Goal: Information Seeking & Learning: Learn about a topic

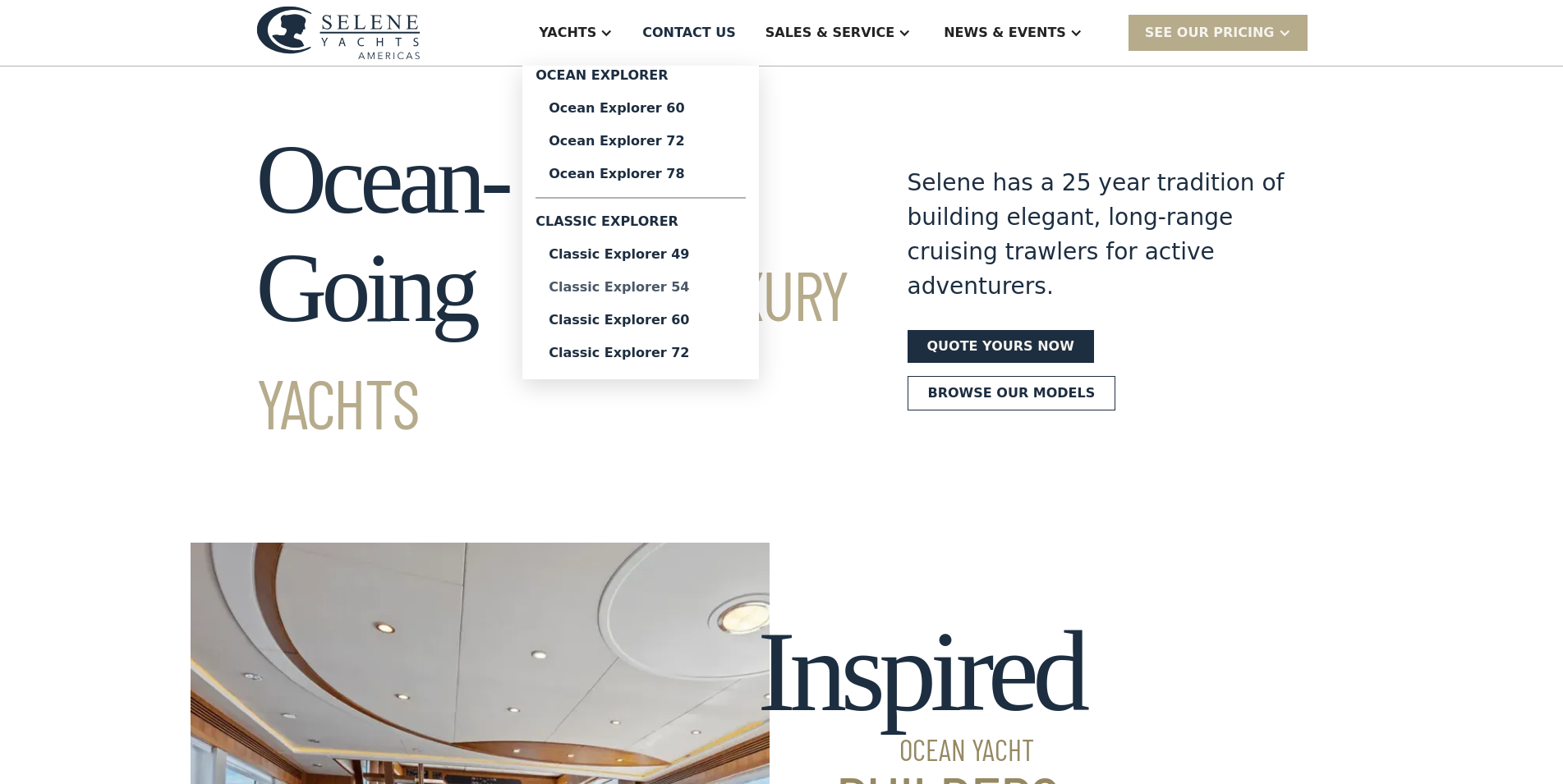
click at [729, 289] on div "Classic Explorer 54" at bounding box center [640, 287] width 184 height 13
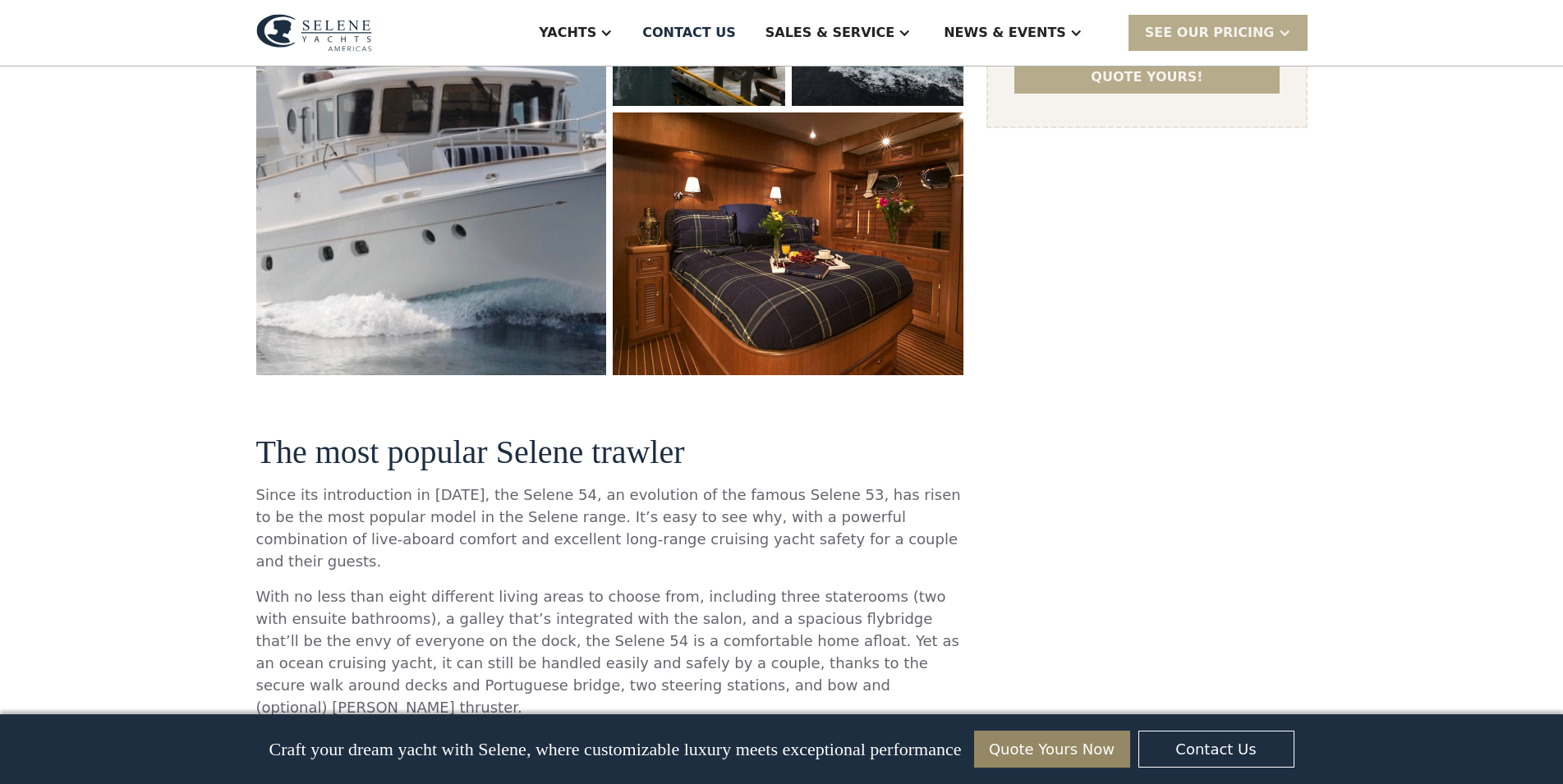
scroll to position [419, 0]
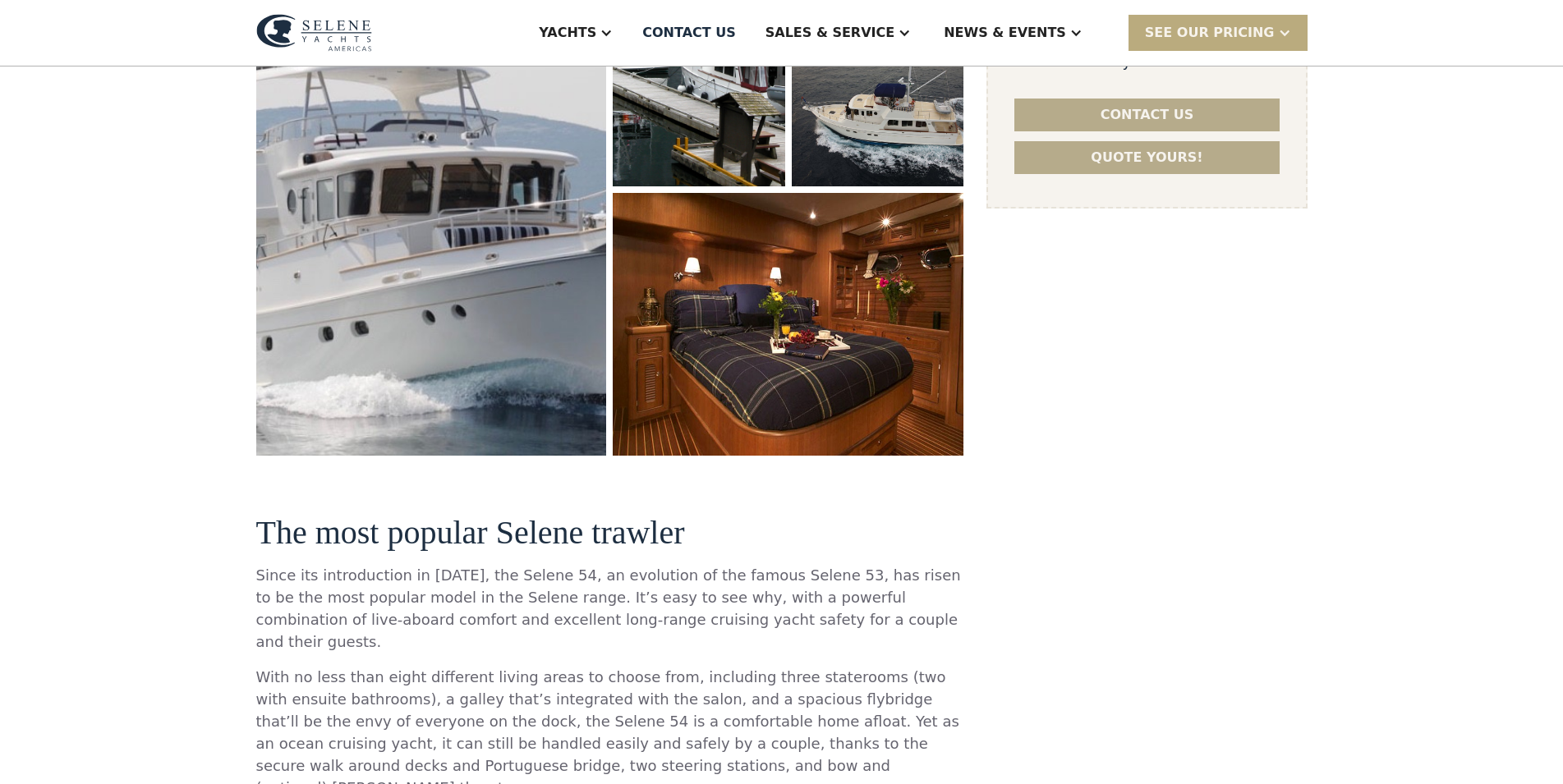
click at [1227, 39] on div "SEE Our Pricing" at bounding box center [1210, 32] width 130 height 19
click at [1202, 72] on link "Get a PASSCODE" at bounding box center [1239, 68] width 221 height 36
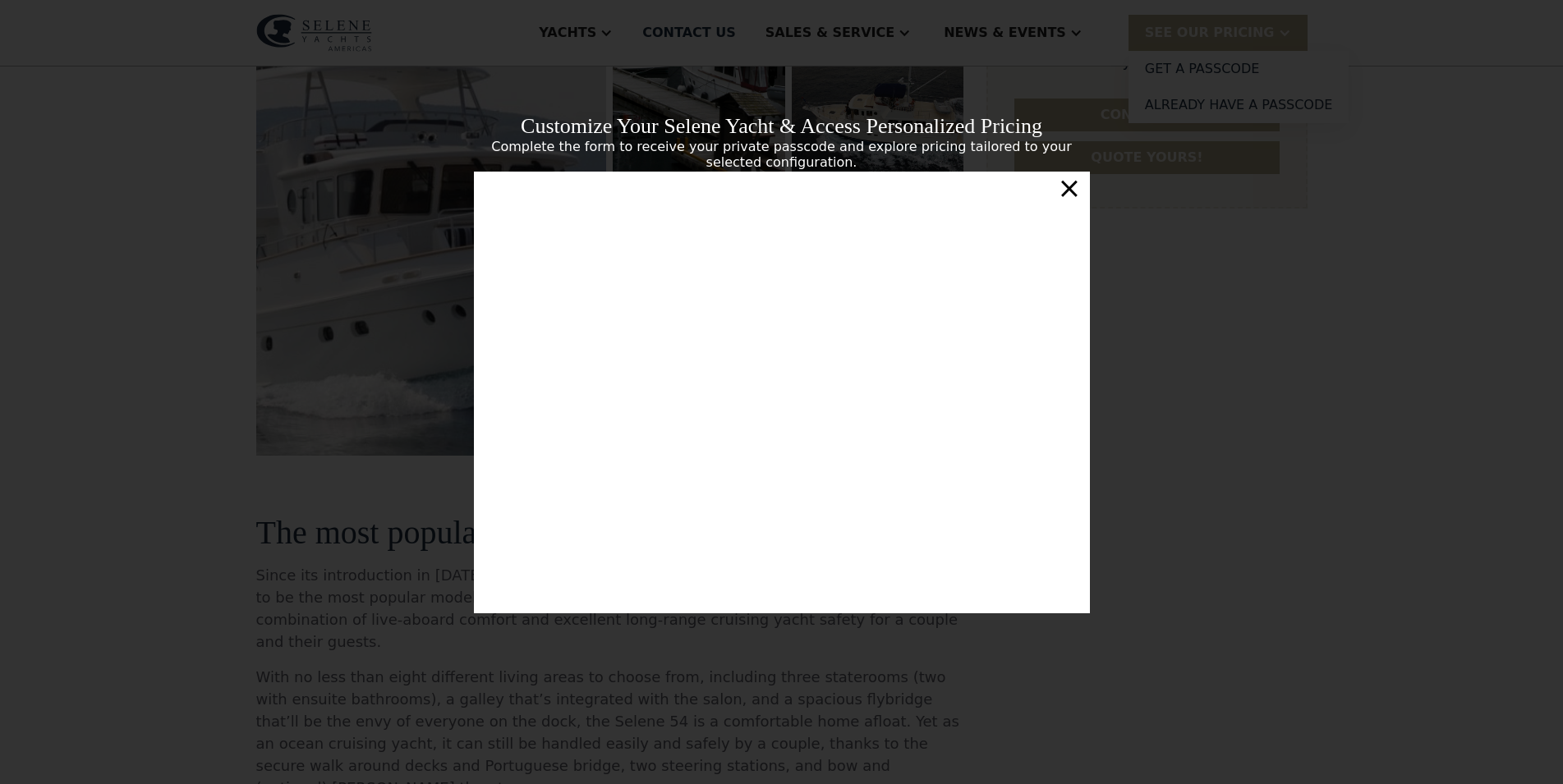
click at [1177, 528] on div "Customize Your Selene Yacht & Access Personalized Pricing Complete the form to …" at bounding box center [782, 392] width 1563 height 784
click at [292, 216] on div "Customize Your Selene Yacht & Access Personalized Pricing Complete the form to …" at bounding box center [782, 392] width 1563 height 784
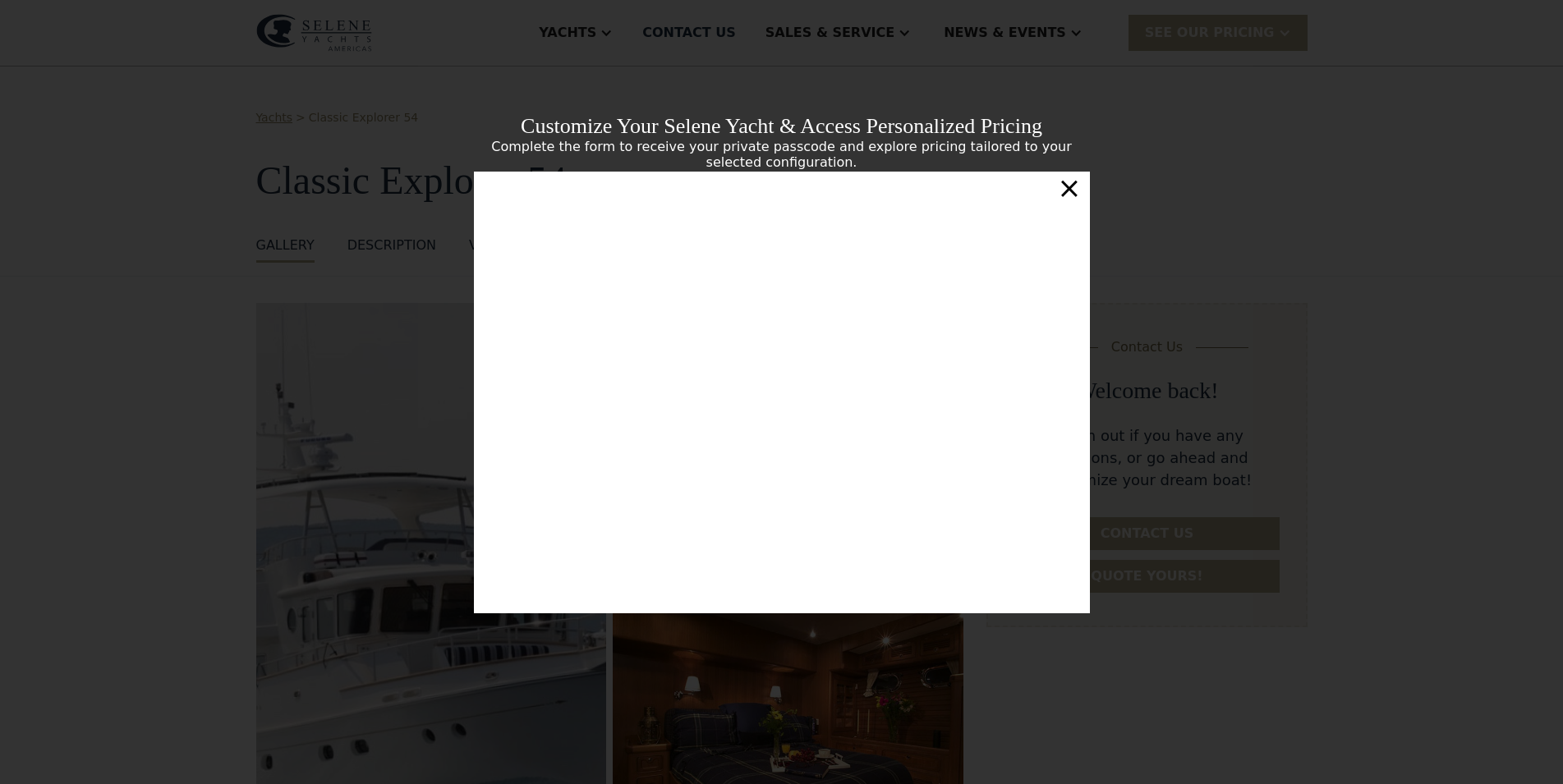
click at [1277, 75] on div "Customize Your Selene Yacht & Access Personalized Pricing Complete the form to …" at bounding box center [782, 392] width 1563 height 784
click at [1070, 194] on div "×" at bounding box center [1068, 187] width 24 height 32
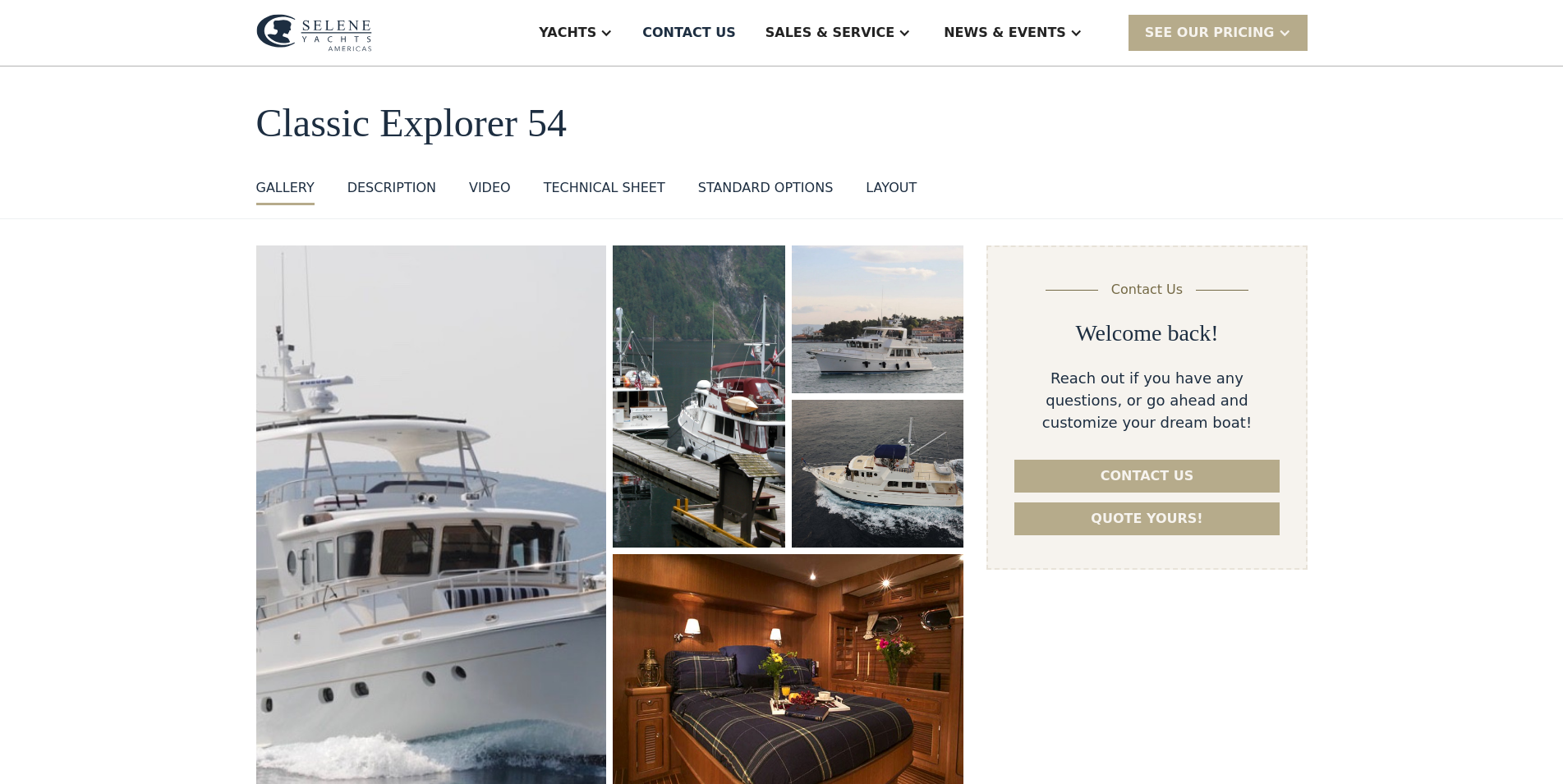
scroll to position [84, 0]
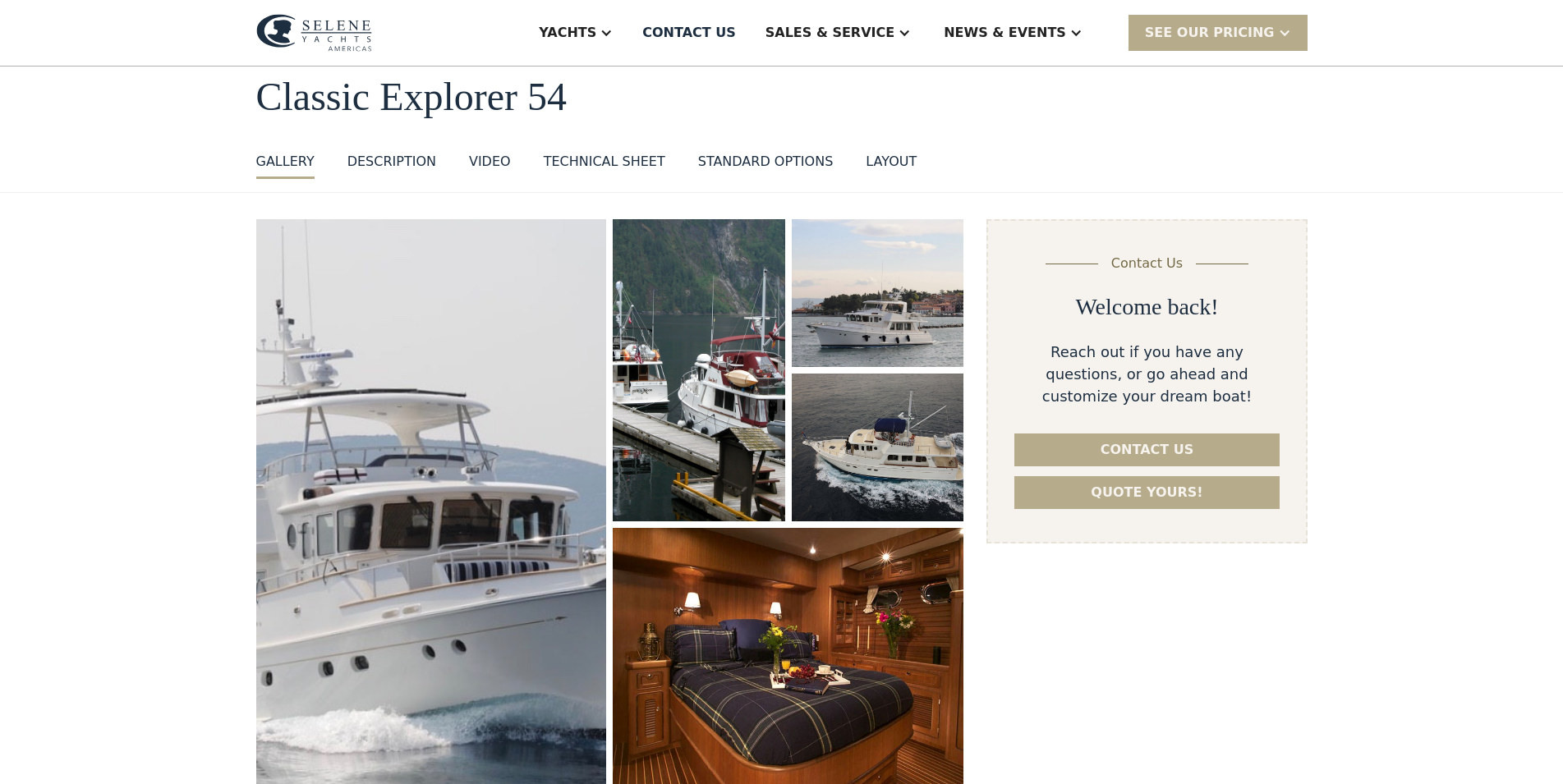
click at [410, 166] on div "DESCRIPTION" at bounding box center [392, 161] width 88 height 19
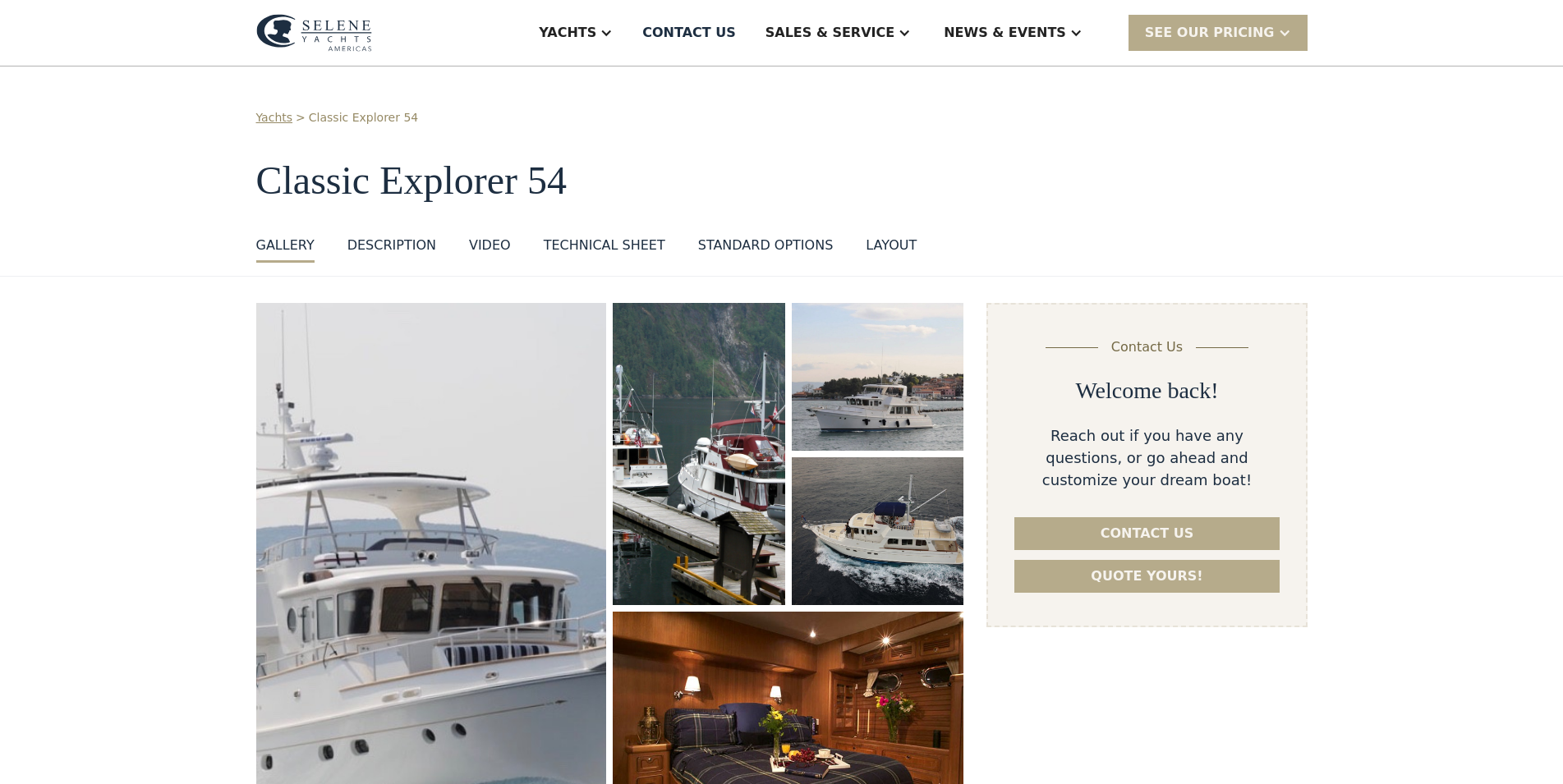
click at [609, 243] on div "Technical sheet" at bounding box center [605, 245] width 122 height 19
click at [1169, 110] on div "Yachts > Classic Explorer 54" at bounding box center [782, 118] width 1051 height 18
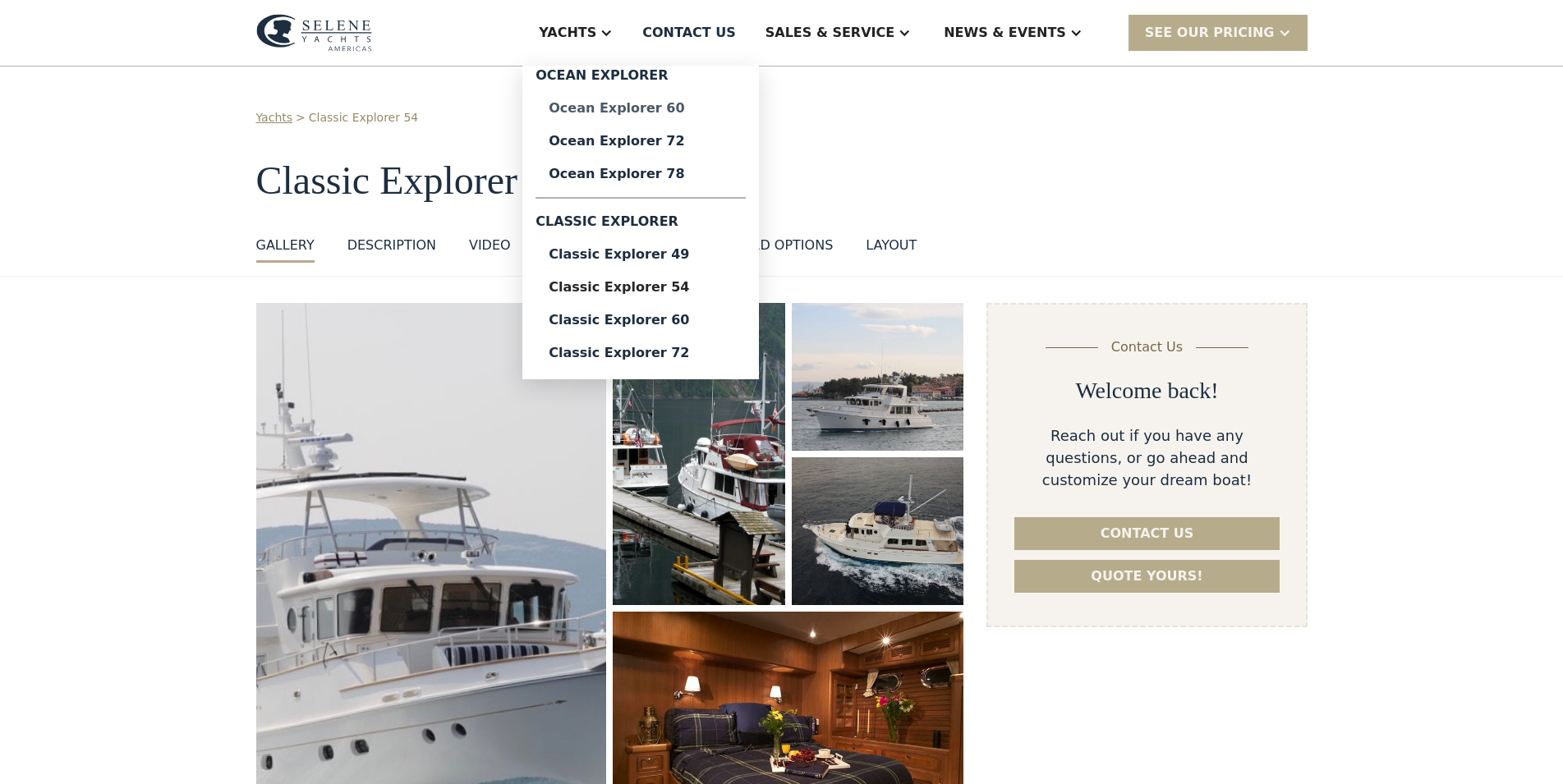
click at [704, 114] on div "Ocean Explorer 60" at bounding box center [640, 108] width 184 height 13
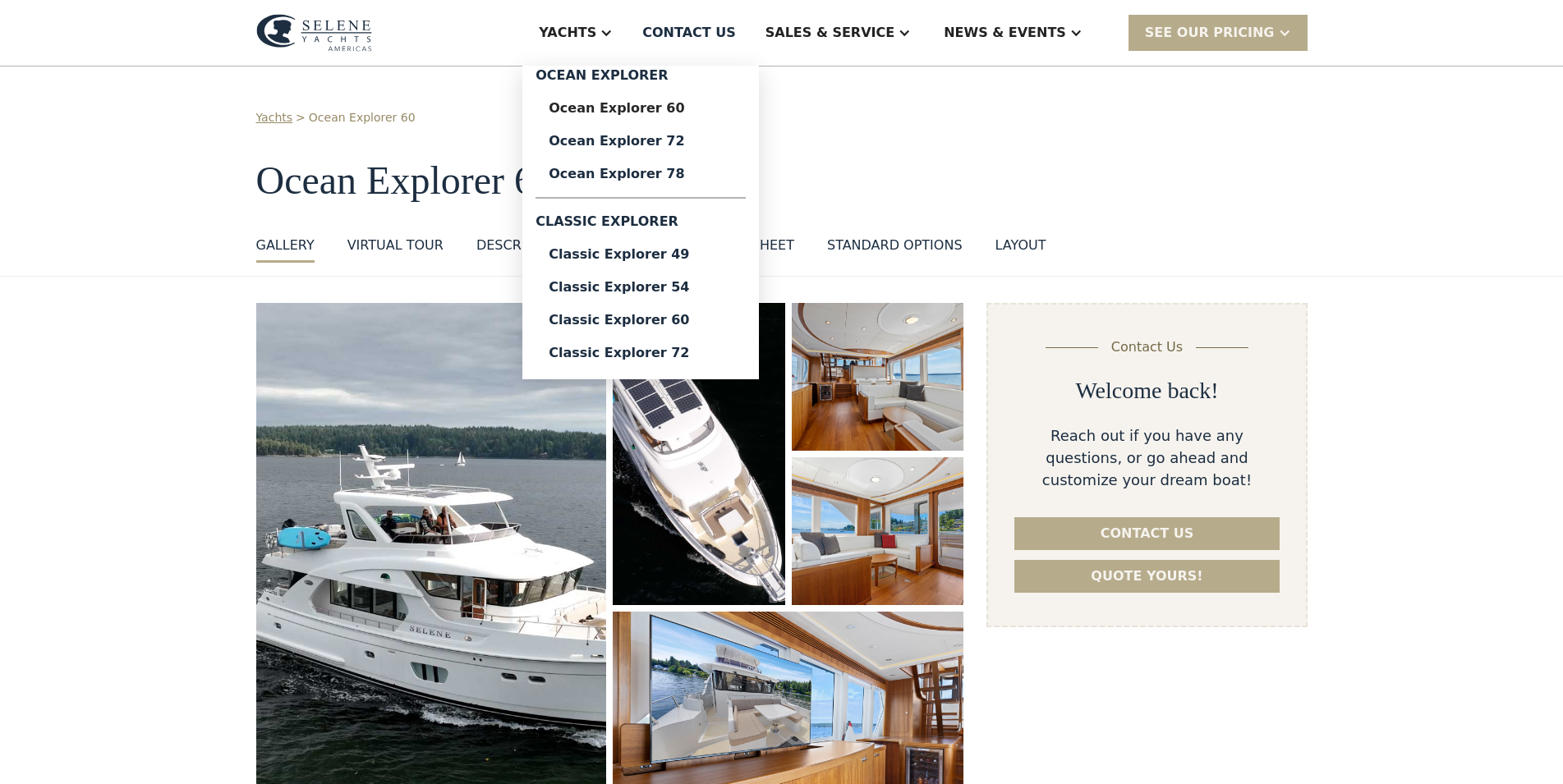
click at [612, 35] on div at bounding box center [605, 32] width 13 height 13
click at [704, 314] on div "Classic Explorer 60" at bounding box center [640, 320] width 184 height 13
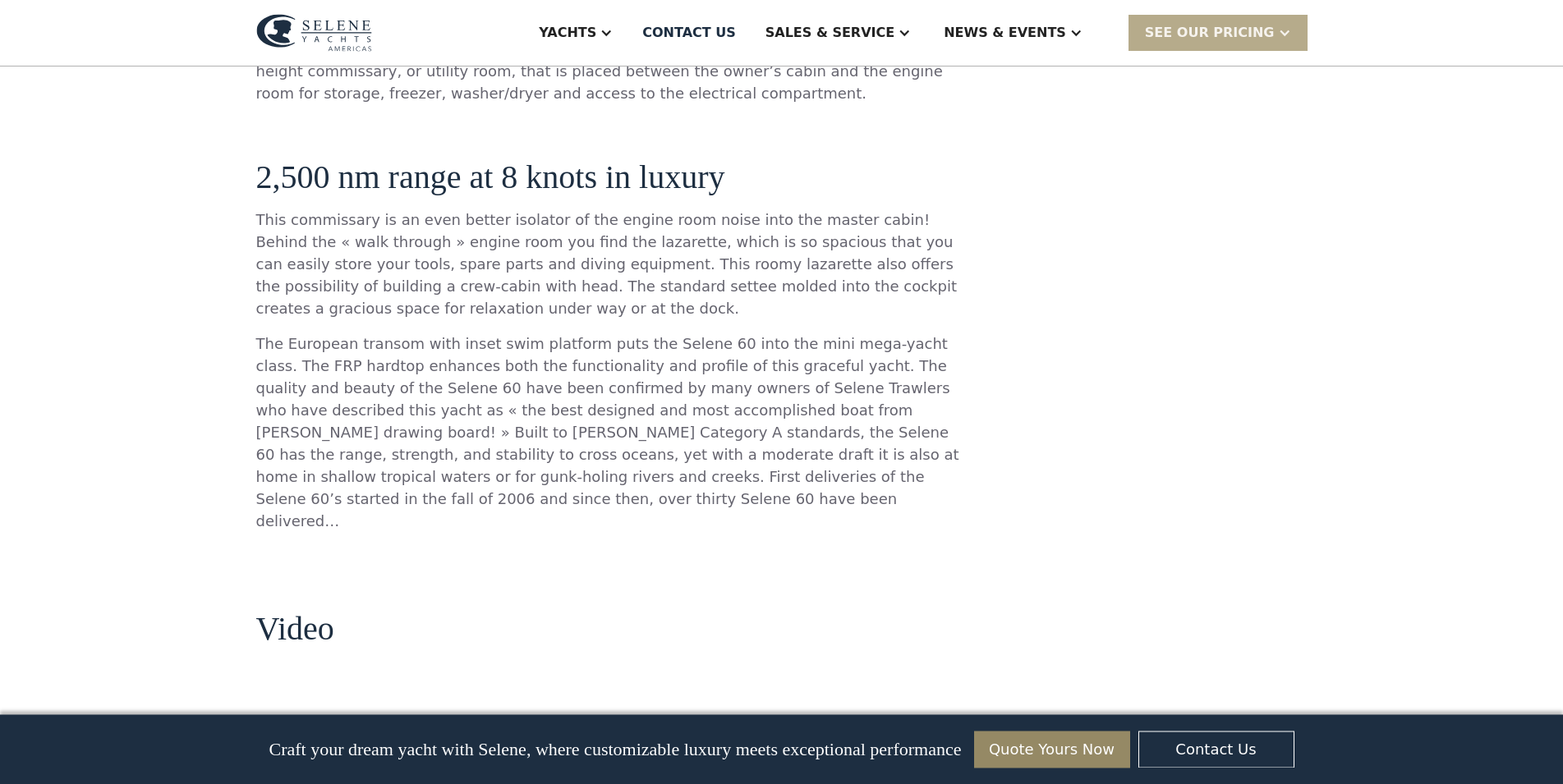
scroll to position [1005, 0]
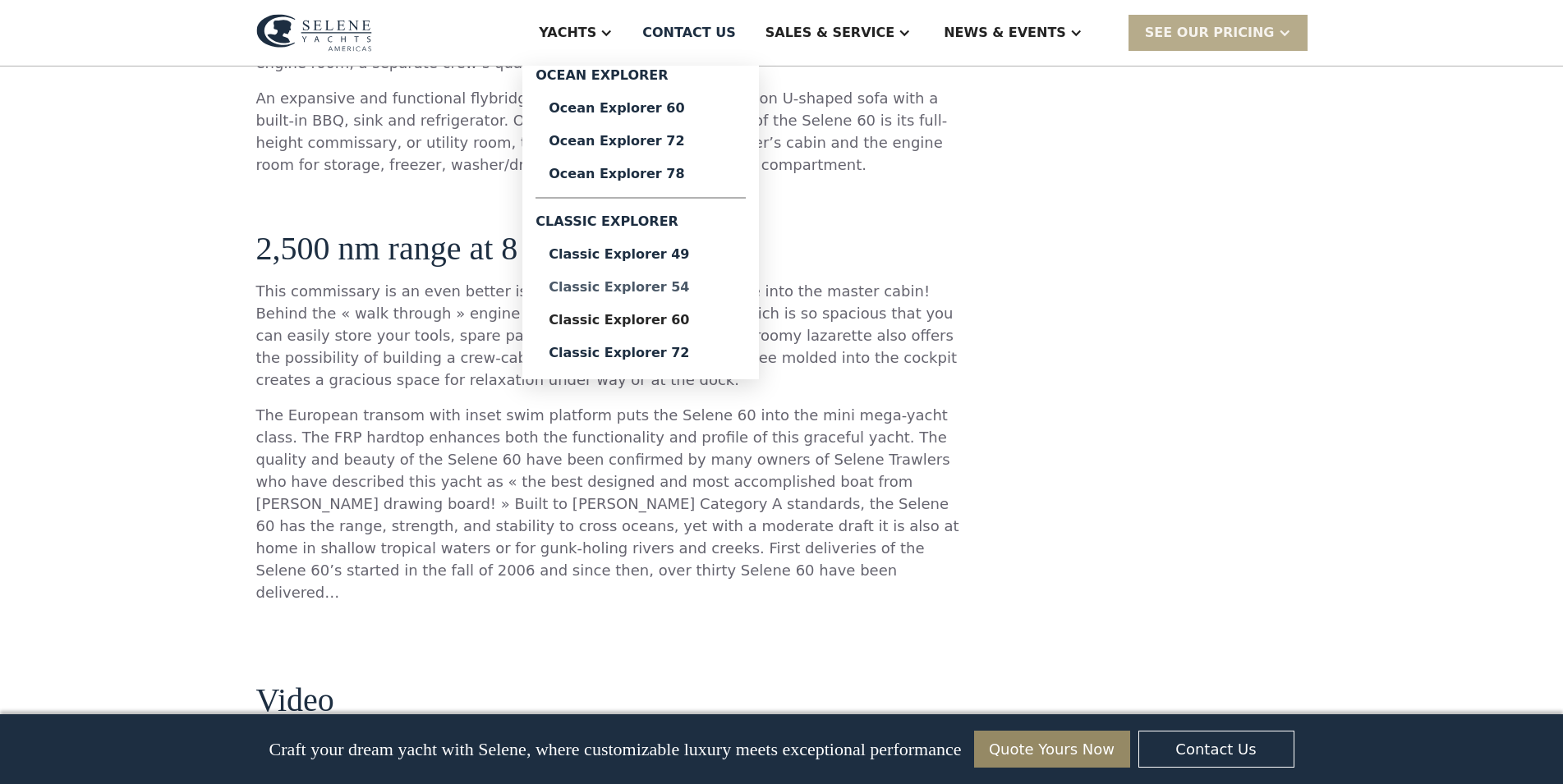
click at [688, 282] on div "Classic Explorer 54" at bounding box center [640, 287] width 184 height 13
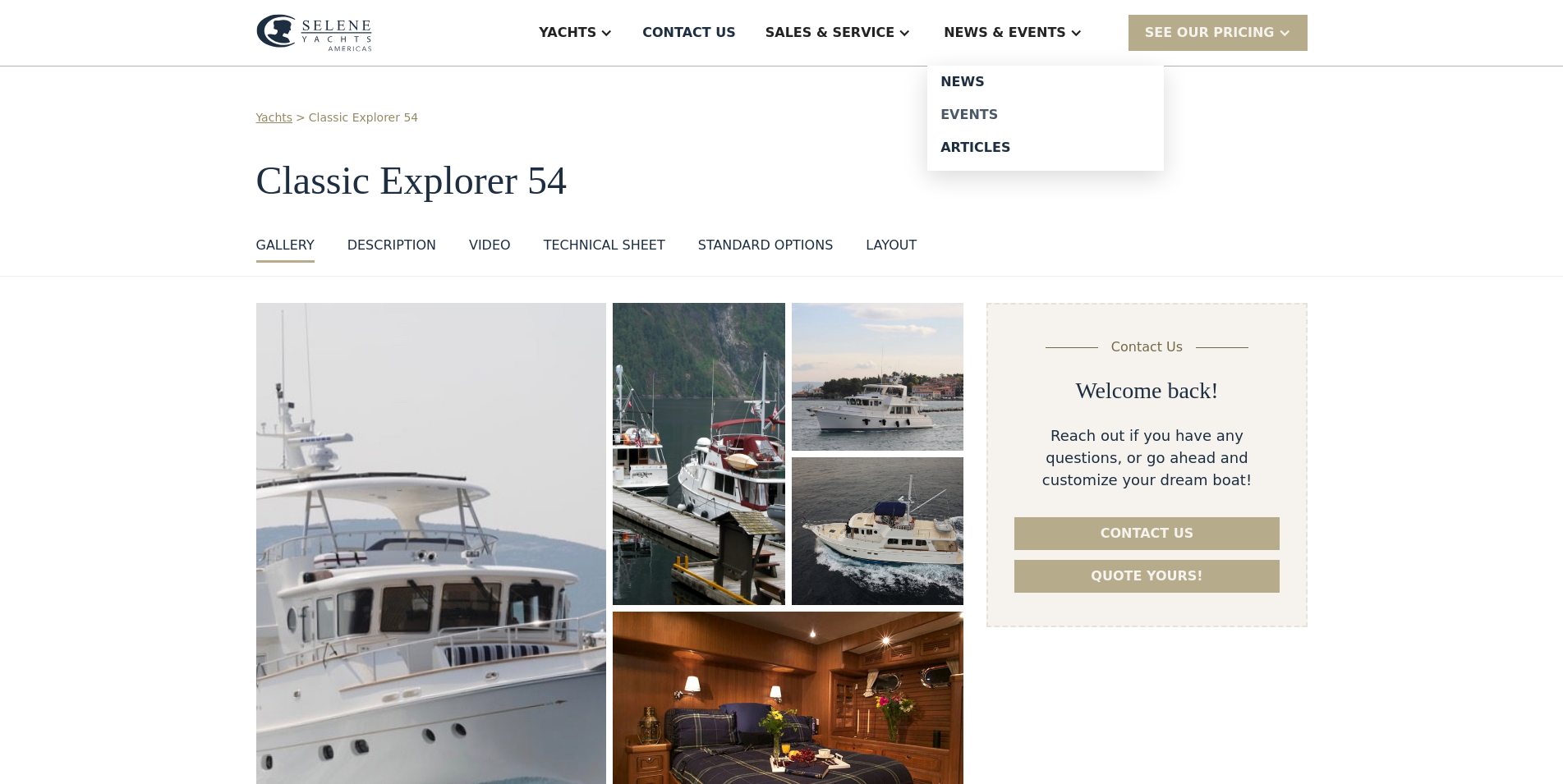
click at [1018, 115] on div "Events" at bounding box center [1045, 115] width 210 height 13
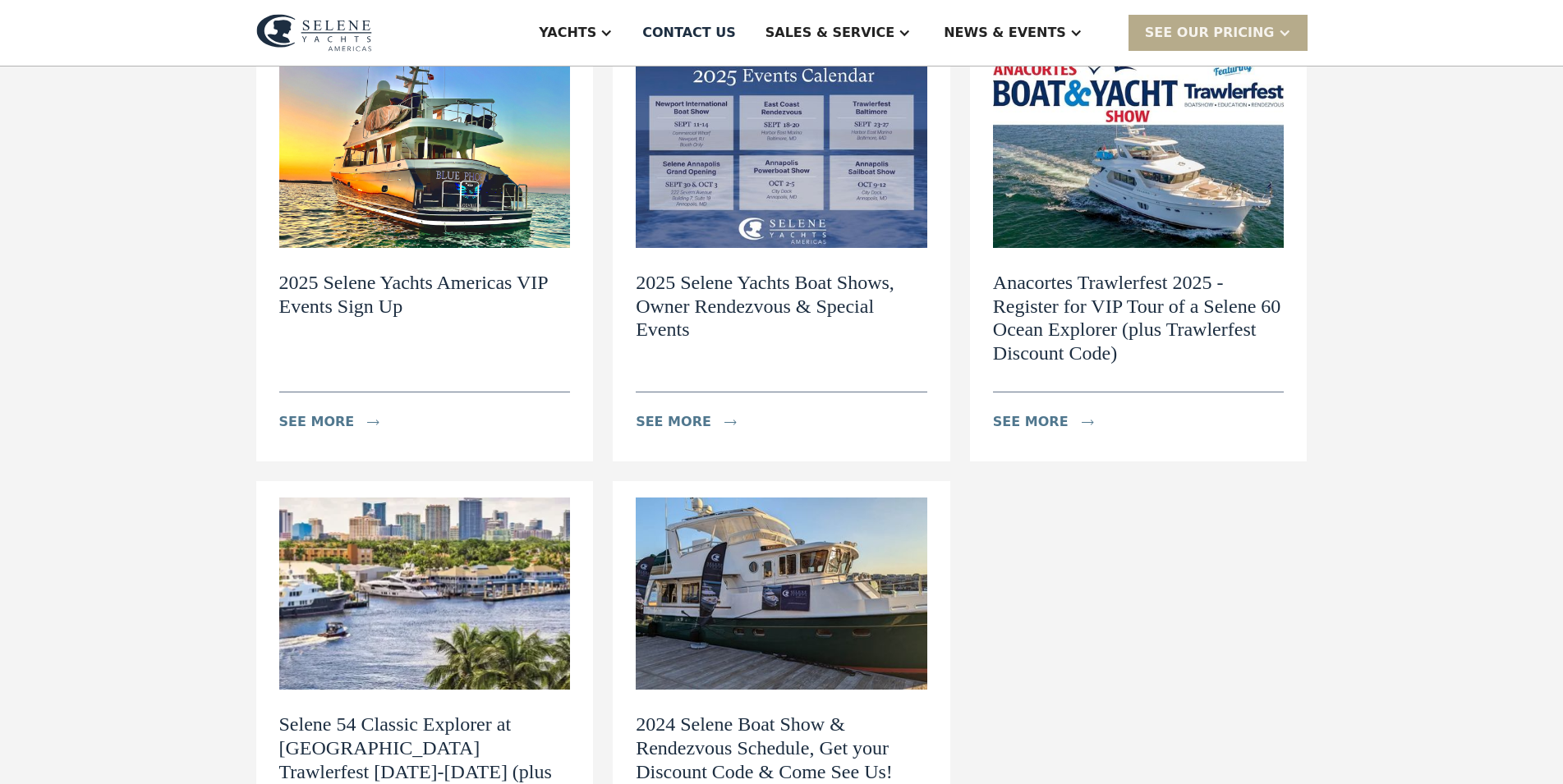
scroll to position [335, 0]
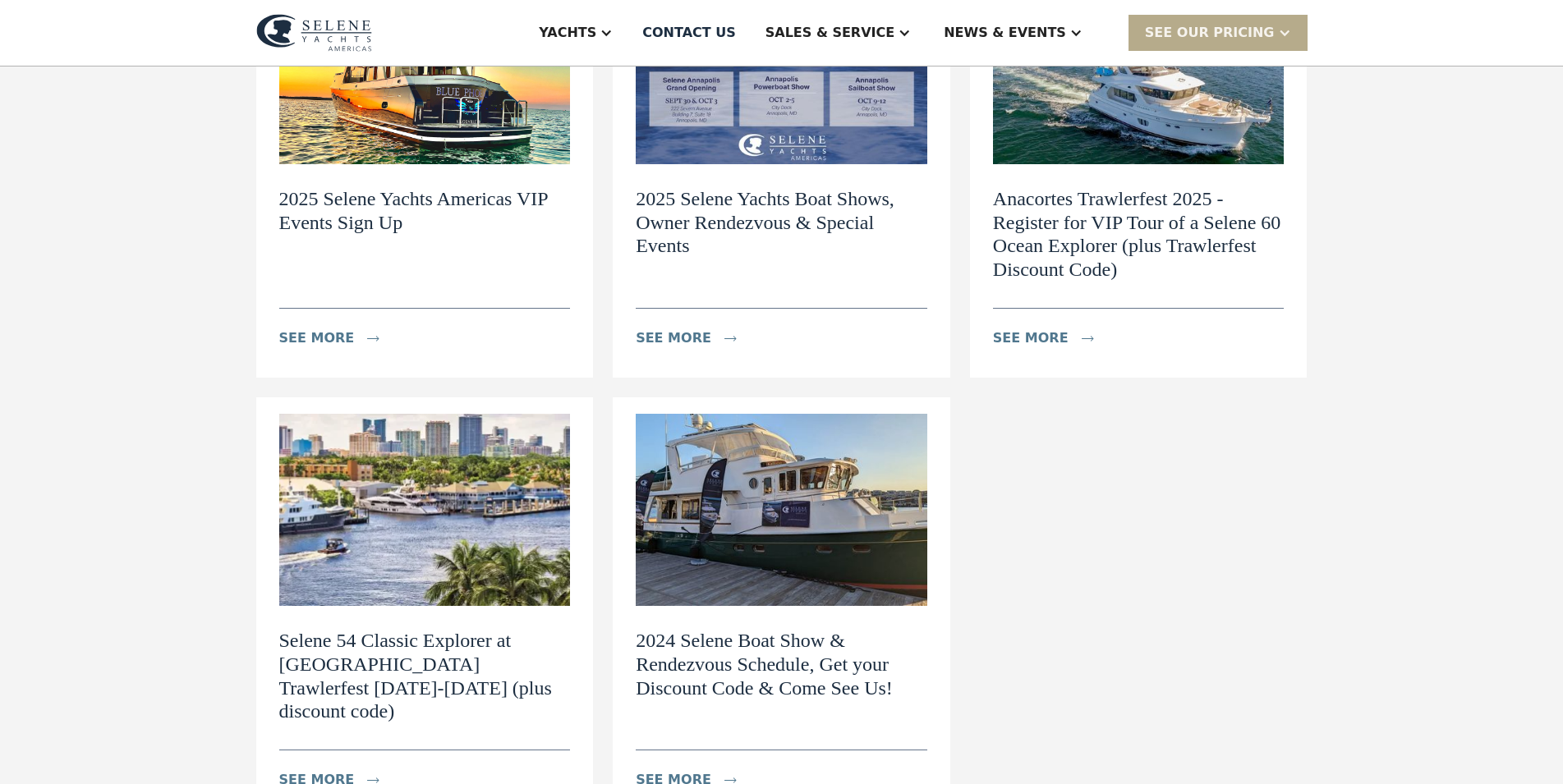
click at [1085, 215] on h2 "Anacortes Trawlerfest 2025 - Register for VIP Tour of a Selene 60 Ocean Explore…" at bounding box center [1138, 235] width 292 height 95
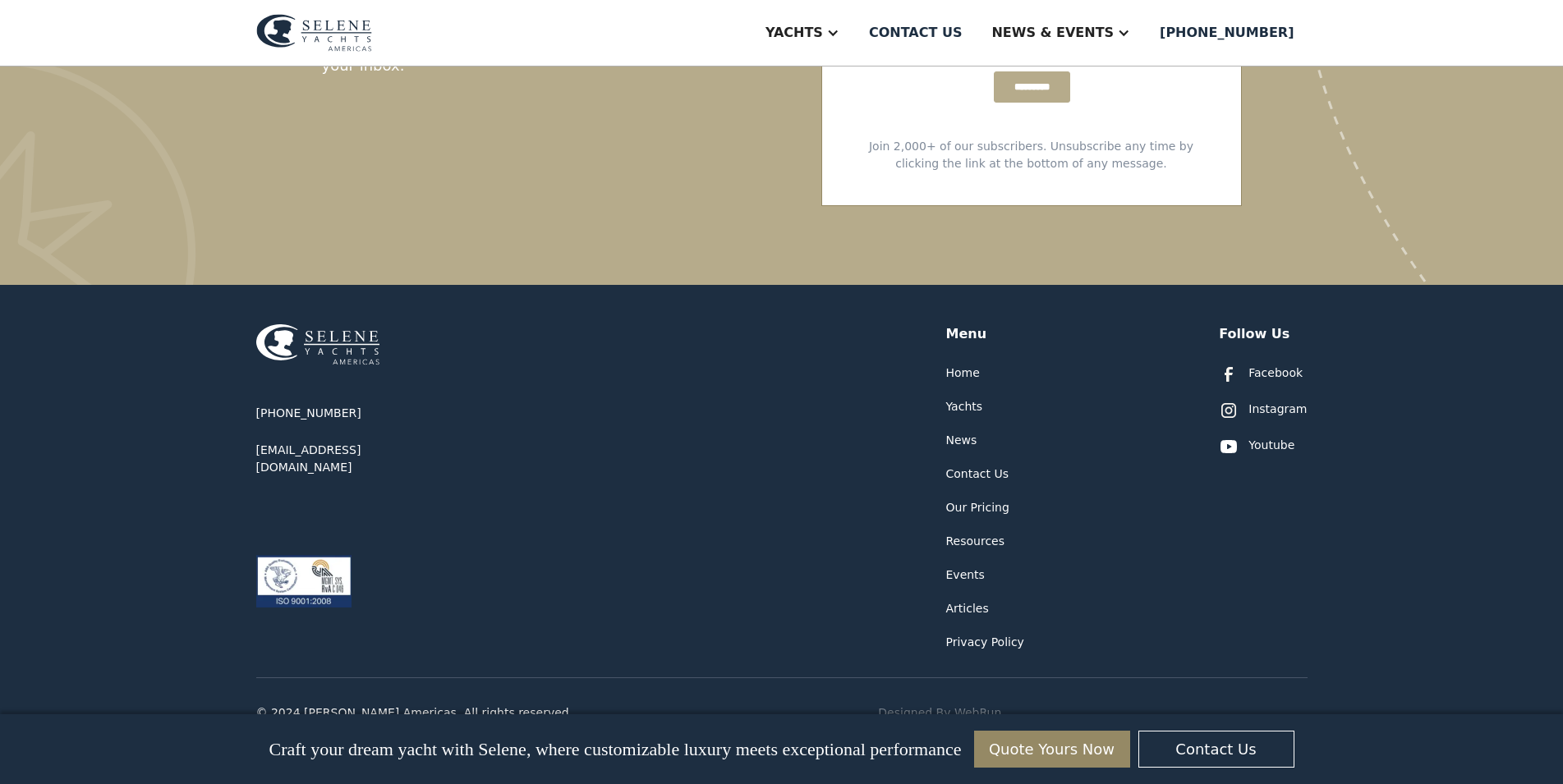
scroll to position [3629, 0]
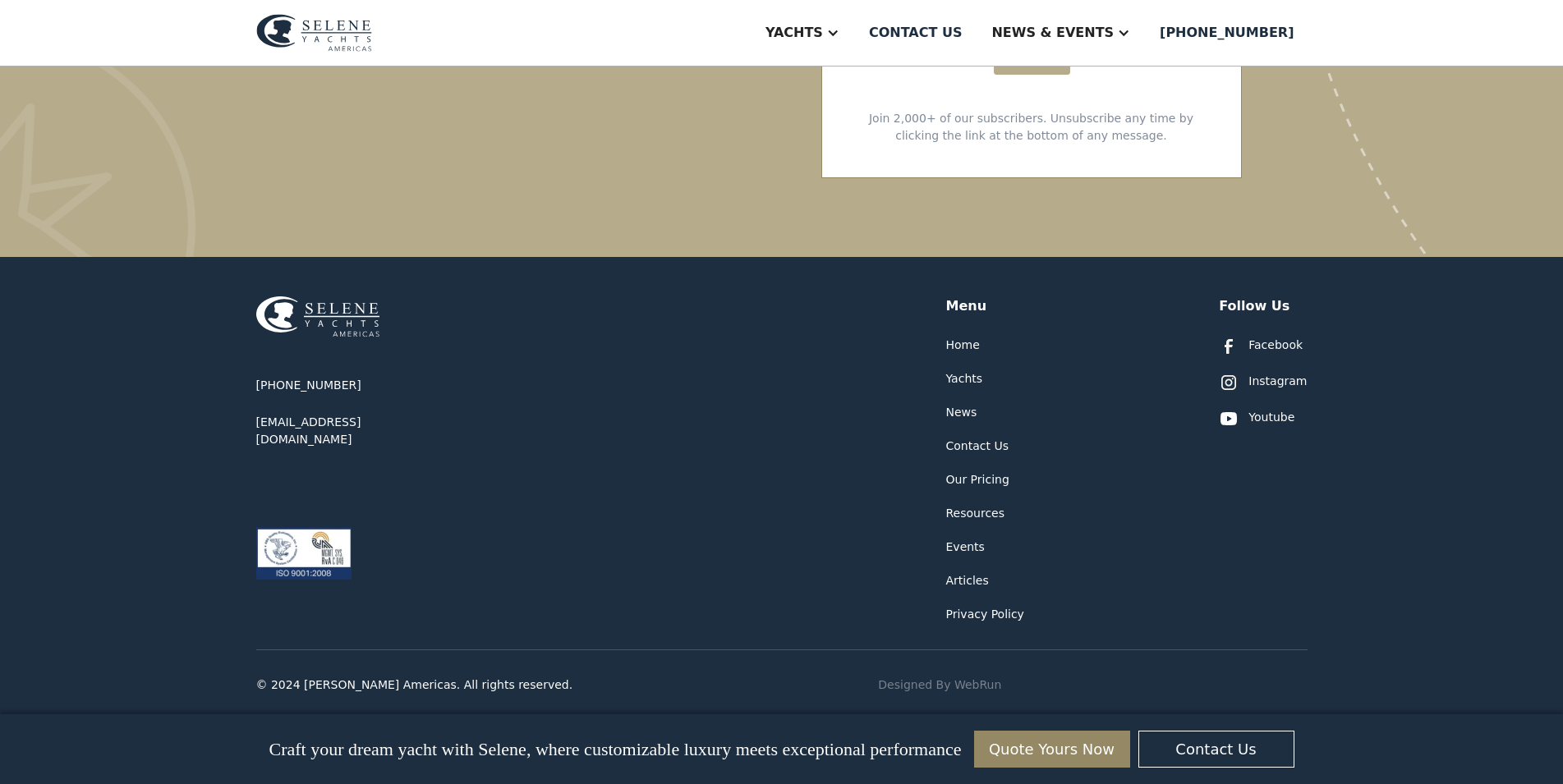
click at [952, 371] on div "Yachts" at bounding box center [965, 379] width 37 height 18
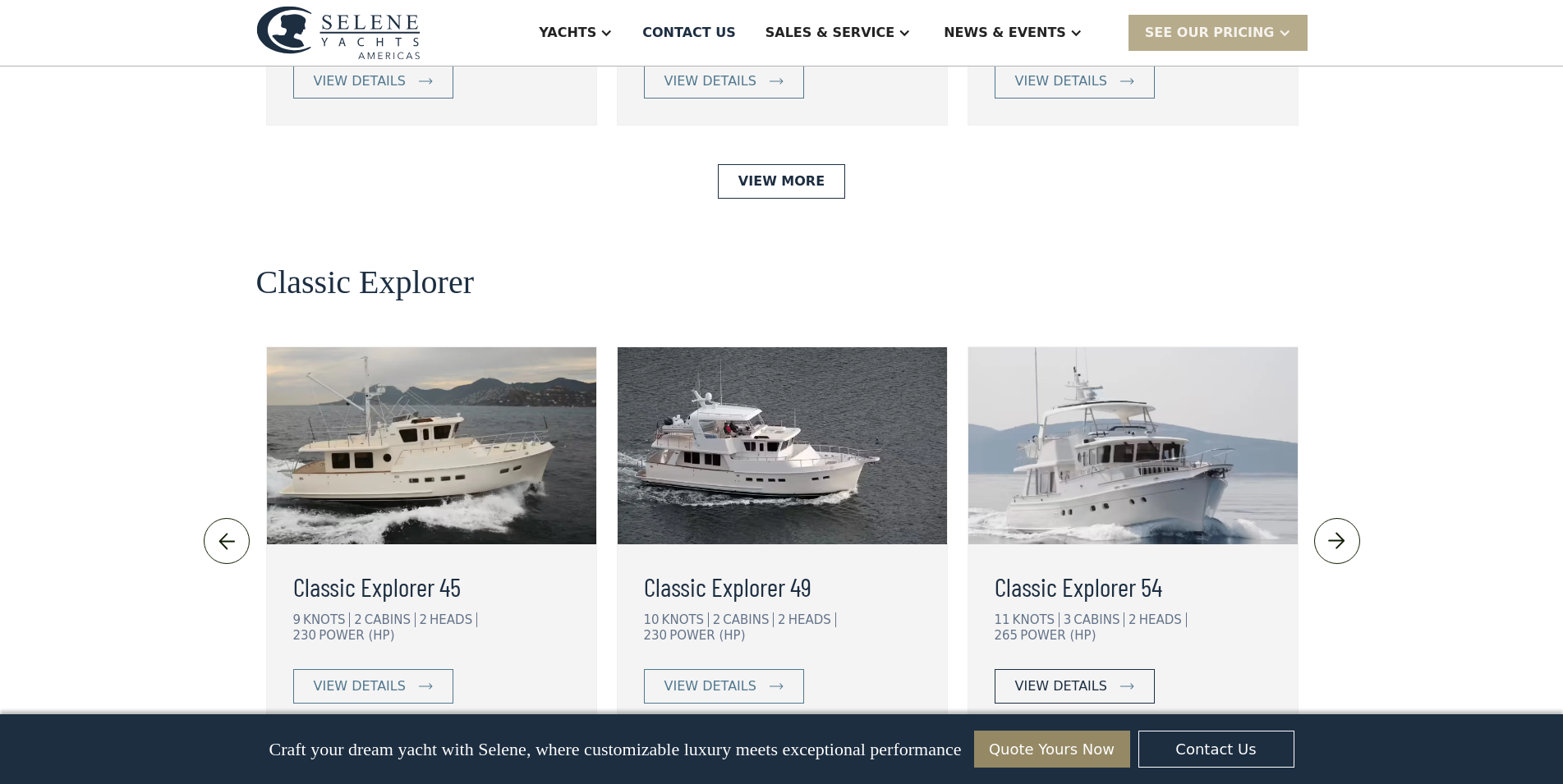
click at [1090, 676] on div "view details" at bounding box center [1061, 686] width 92 height 19
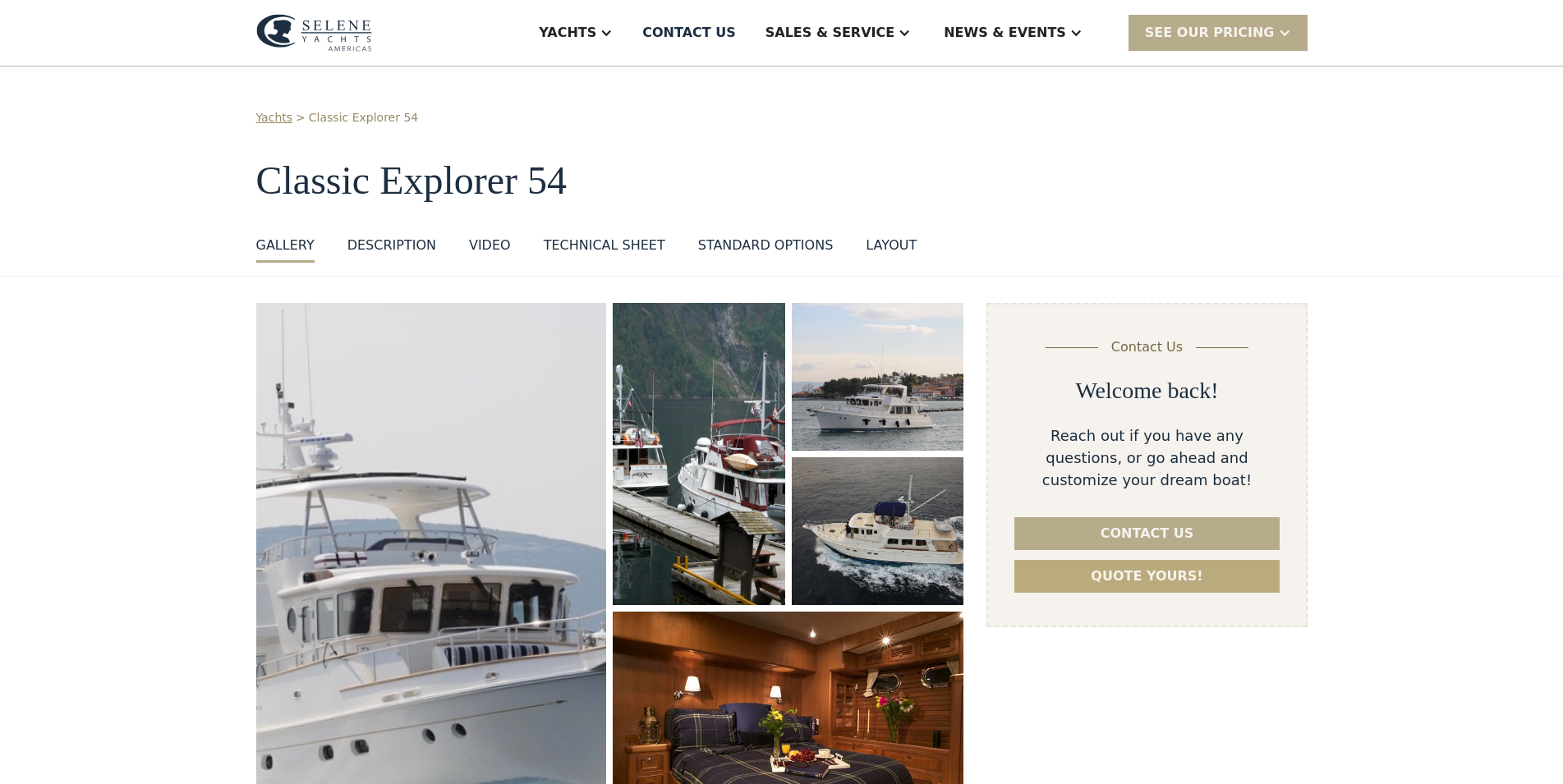
click at [1121, 585] on link "Quote yours!" at bounding box center [1147, 576] width 265 height 32
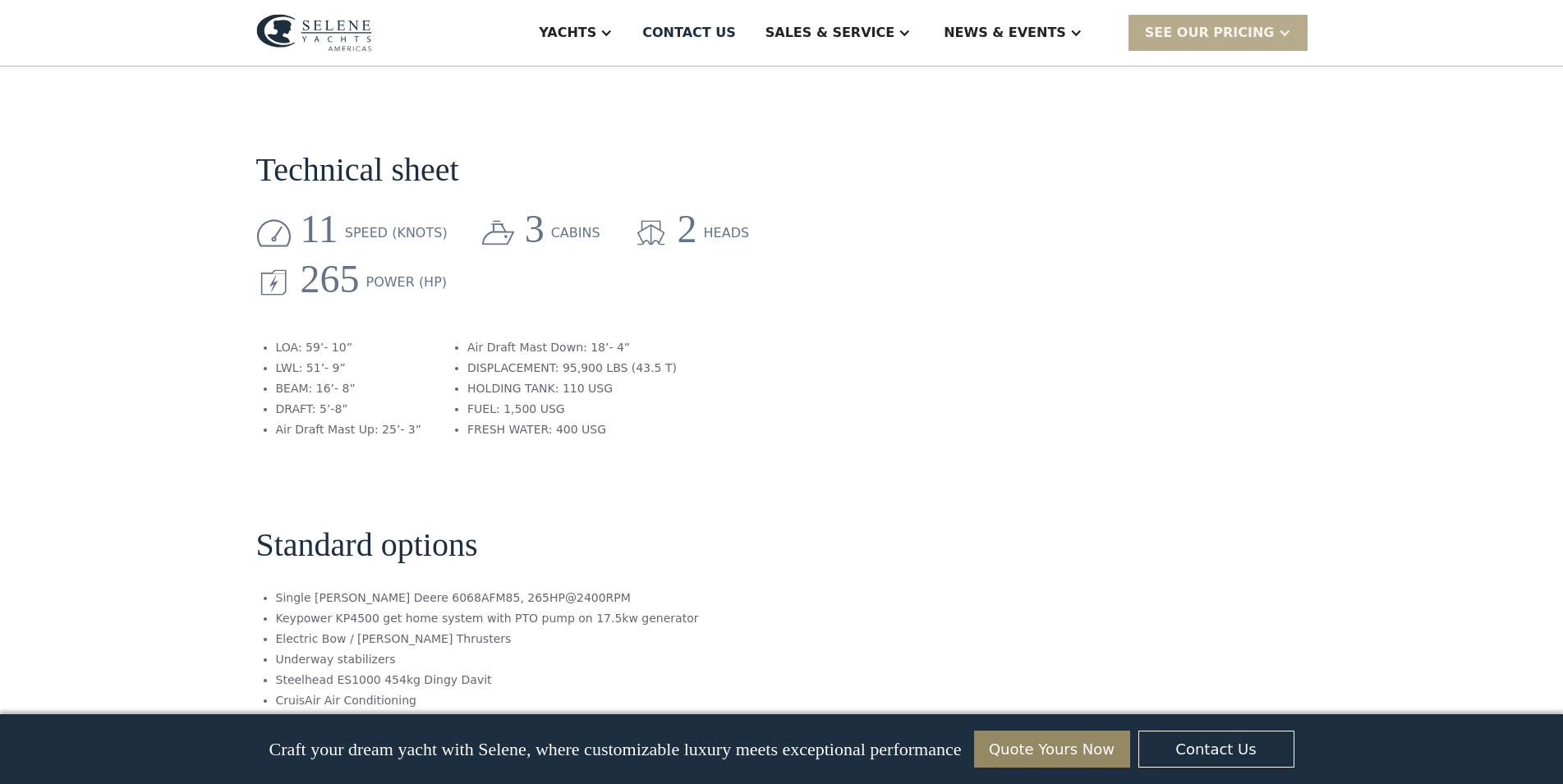
scroll to position [1424, 0]
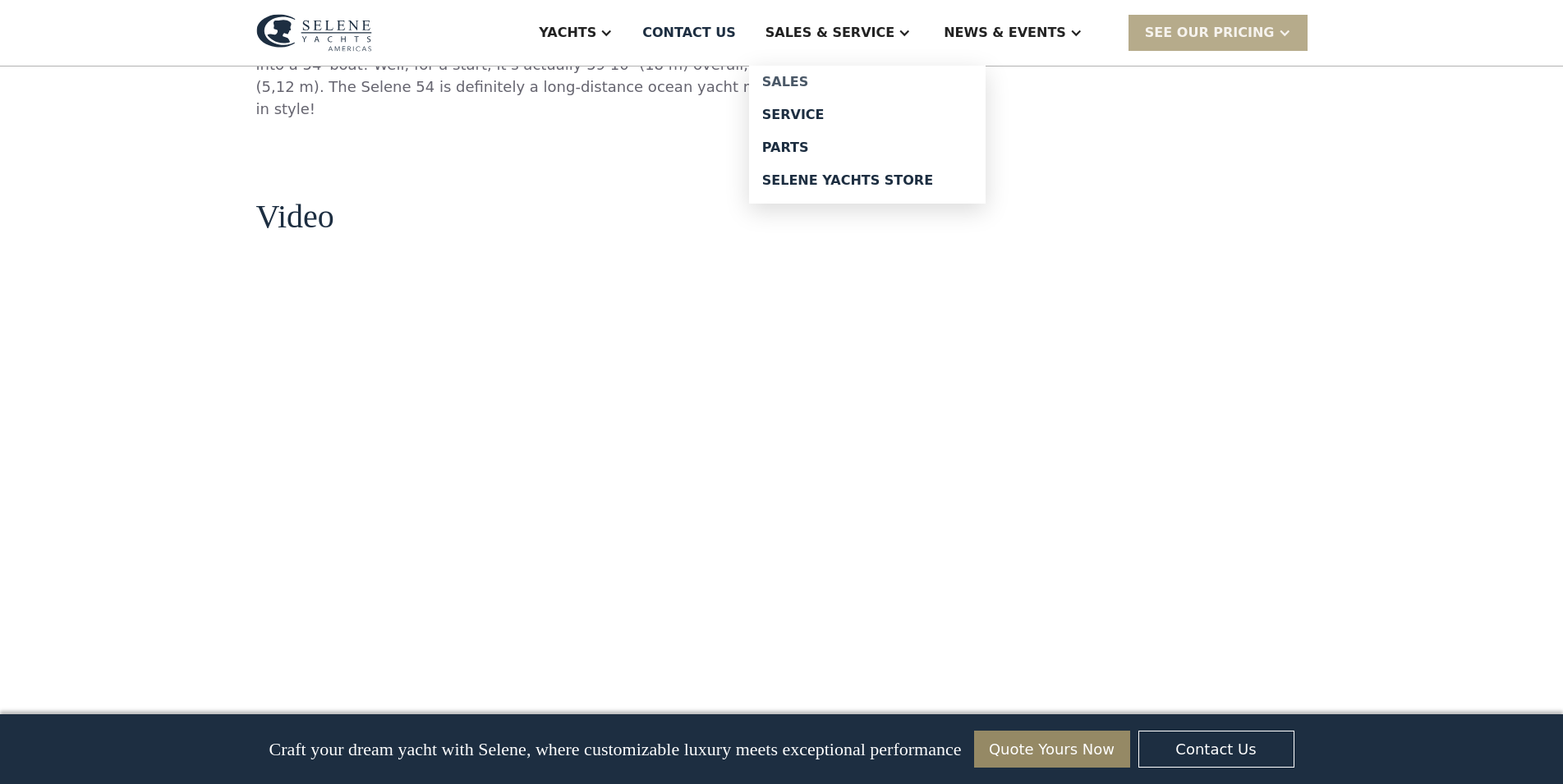
click at [863, 80] on div "Sales" at bounding box center [867, 81] width 210 height 13
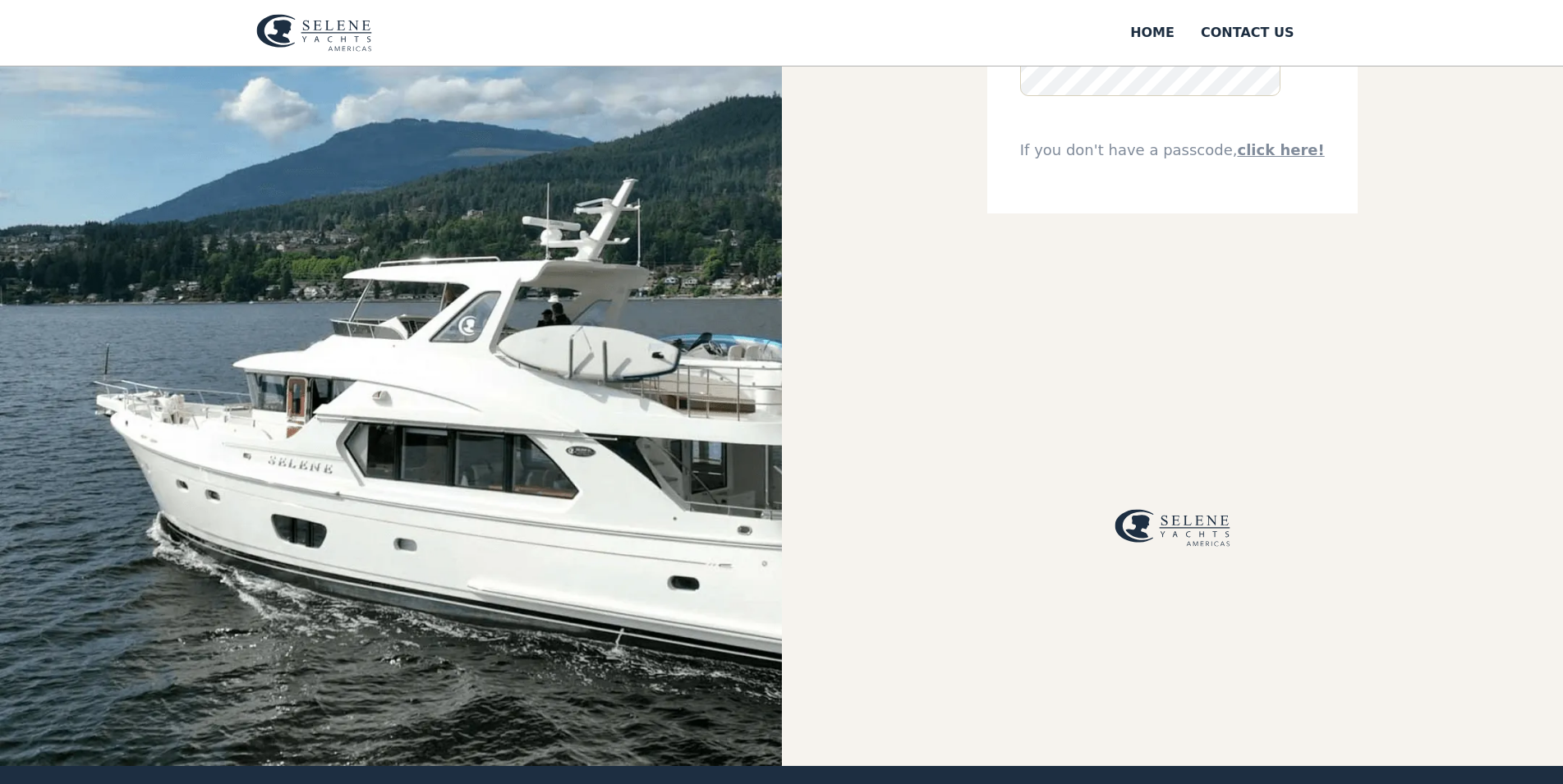
scroll to position [670, 0]
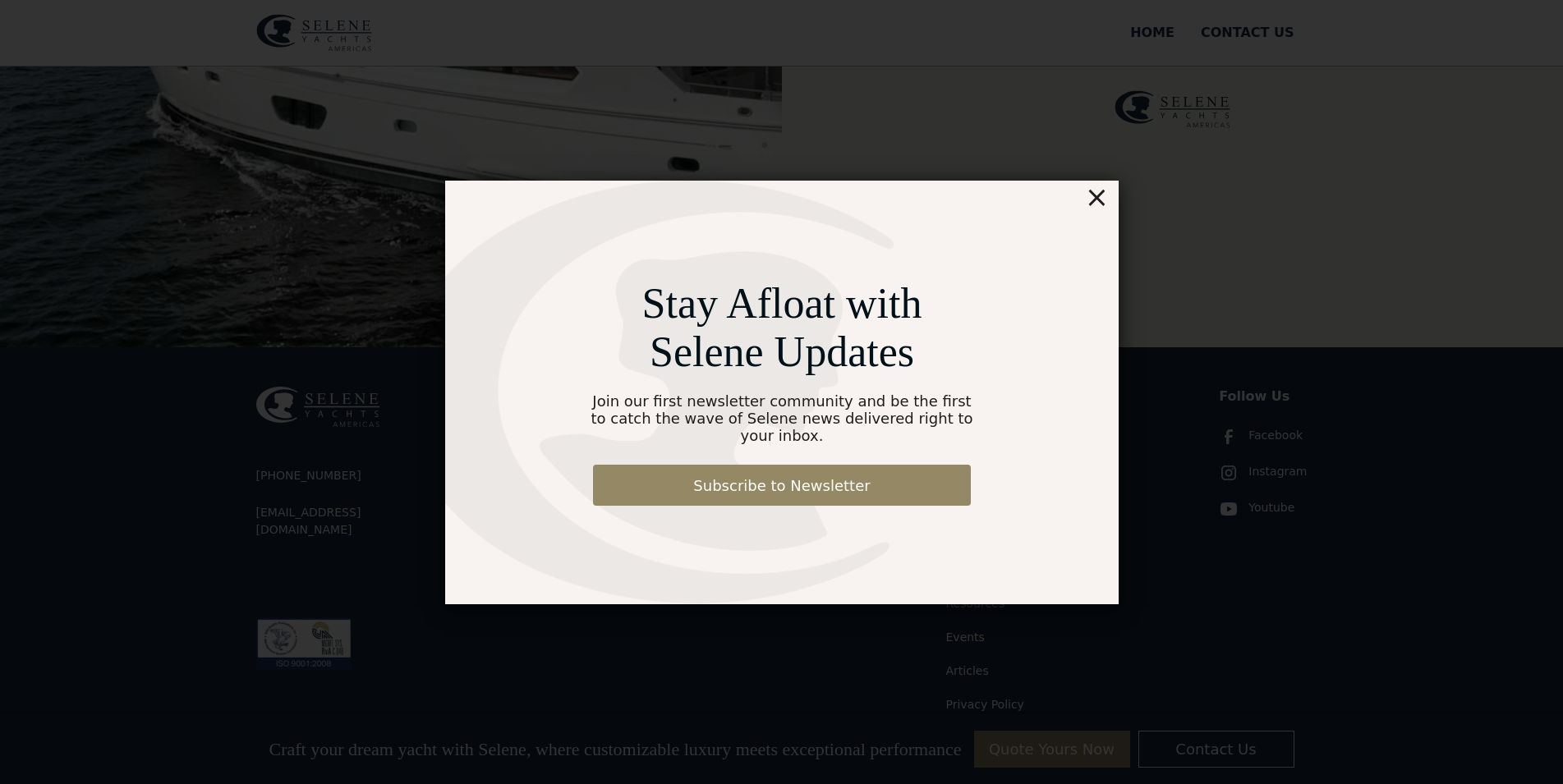
click at [1093, 210] on div "×" at bounding box center [1095, 196] width 24 height 32
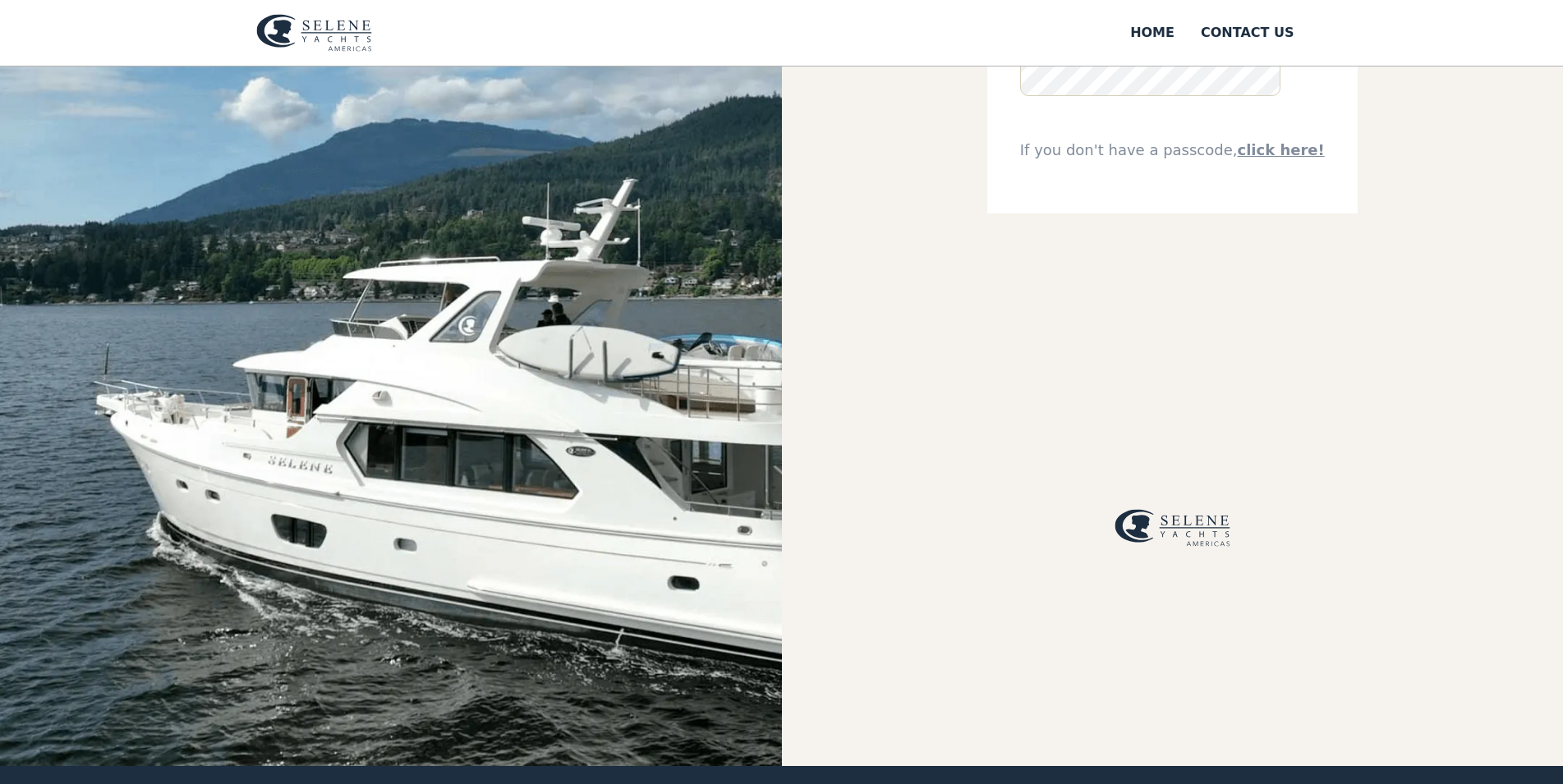
scroll to position [0, 0]
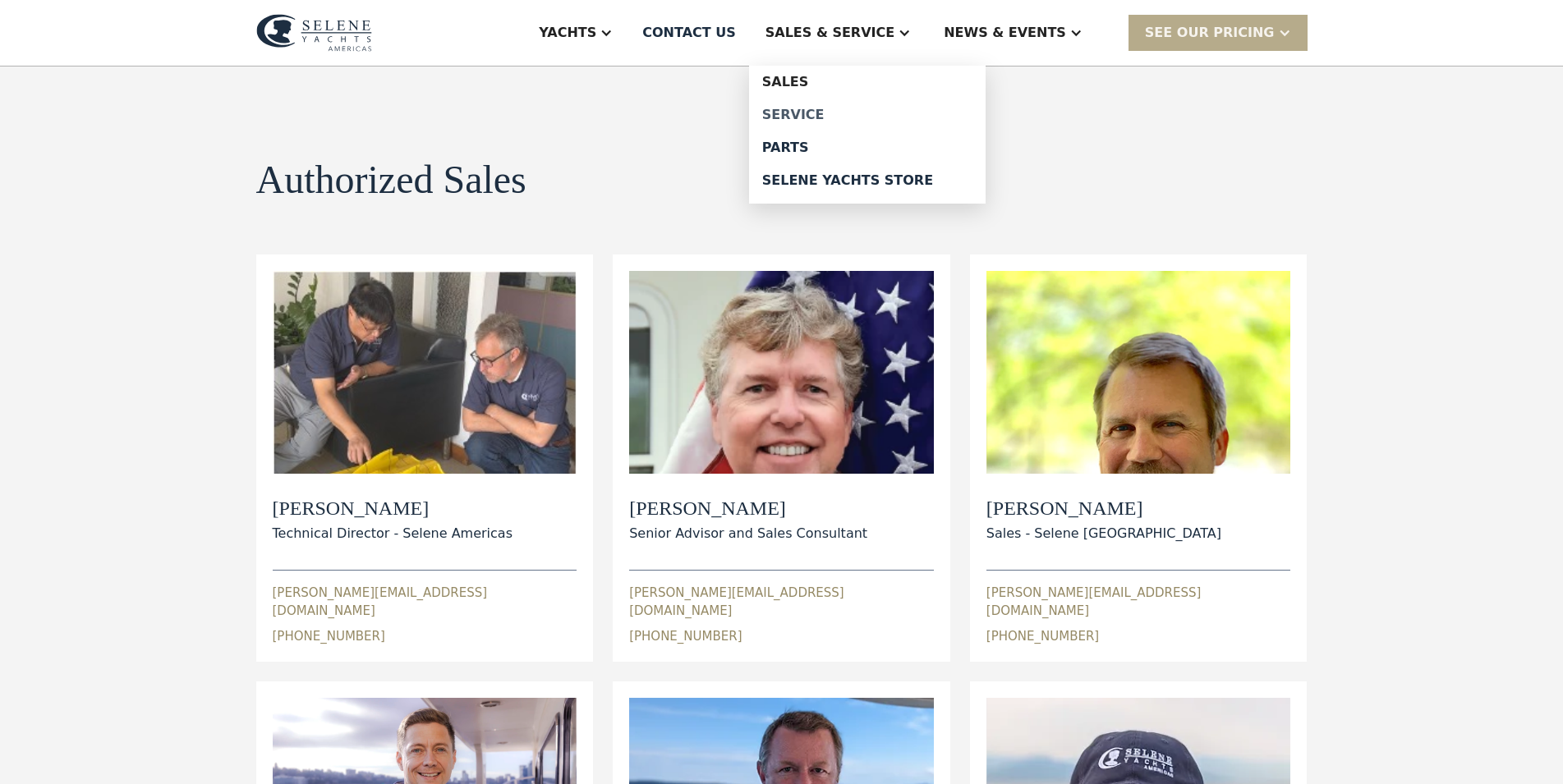
click at [860, 113] on div "Service" at bounding box center [867, 115] width 210 height 13
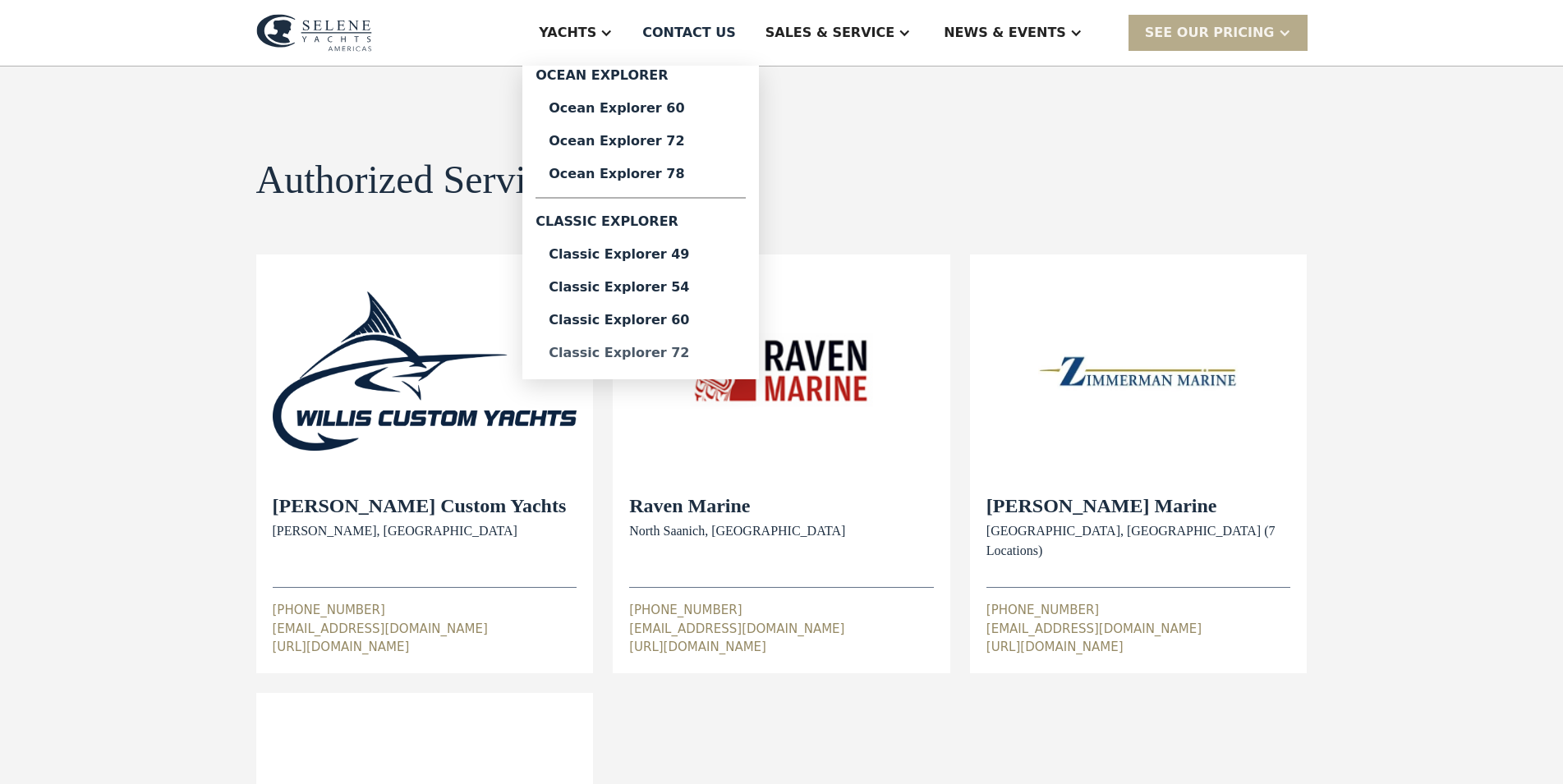
click at [704, 350] on div "Classic Explorer 72" at bounding box center [640, 353] width 184 height 13
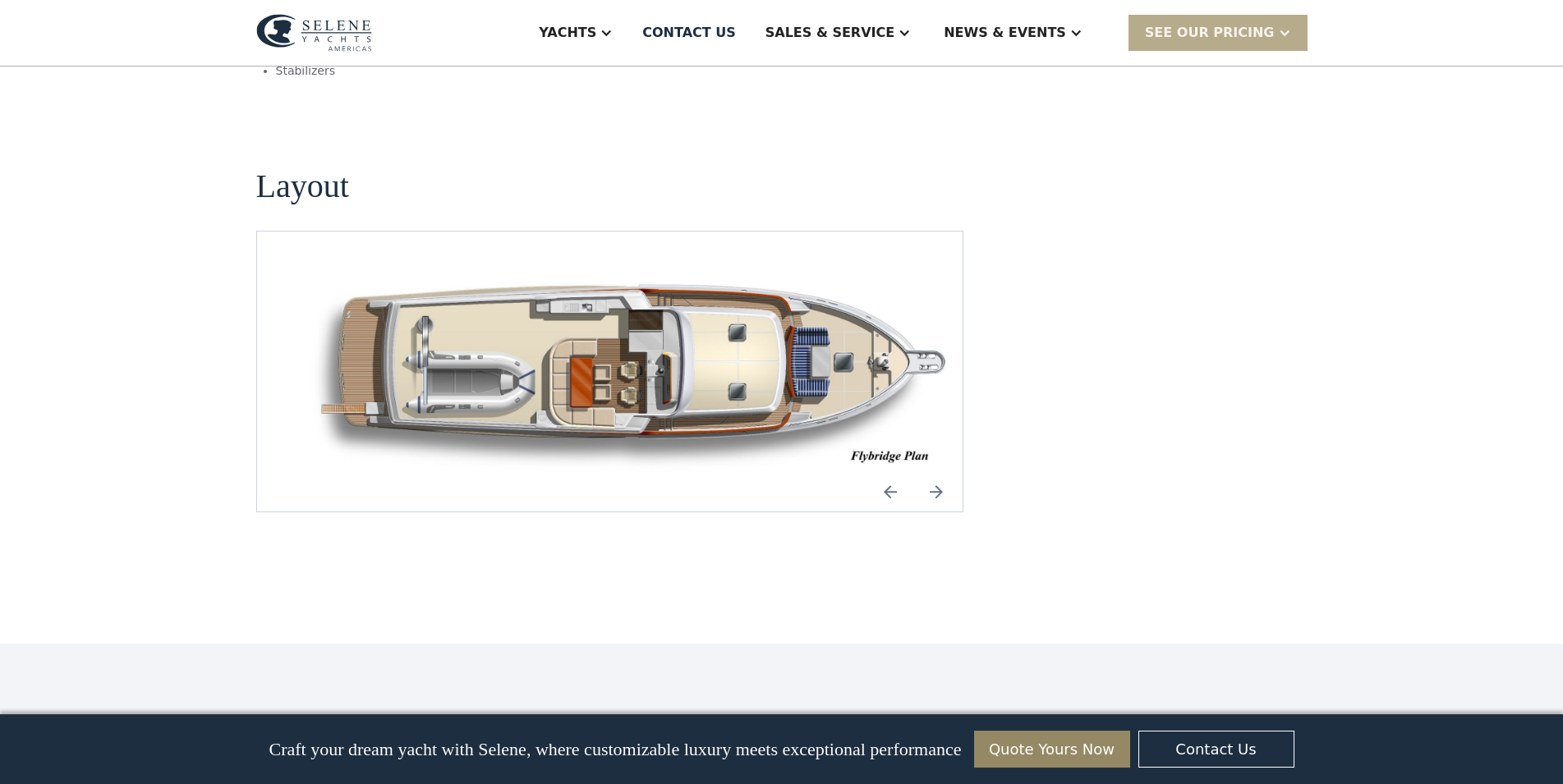
scroll to position [2094, 0]
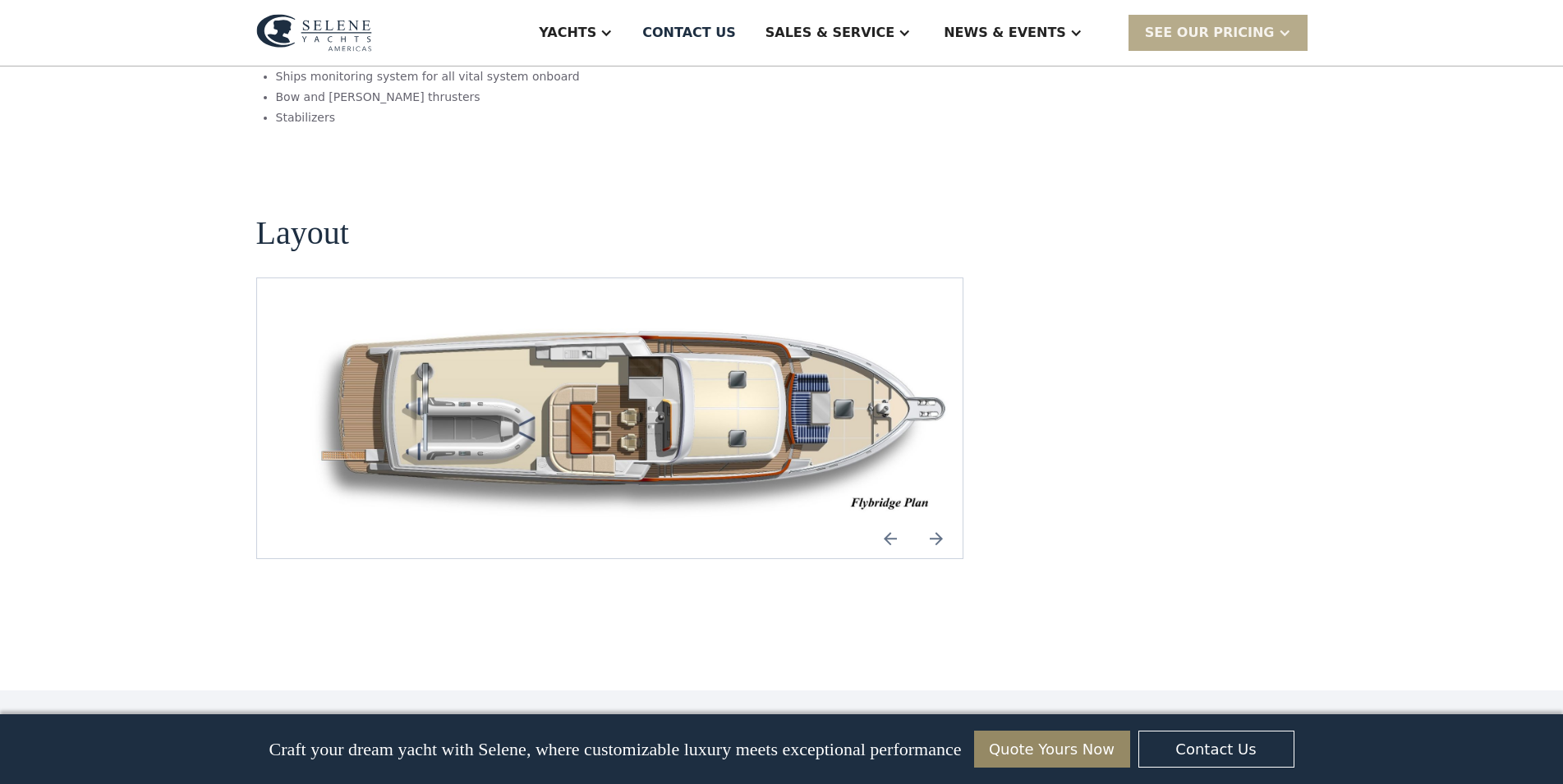
click at [886, 519] on img "Previous slide" at bounding box center [890, 538] width 39 height 39
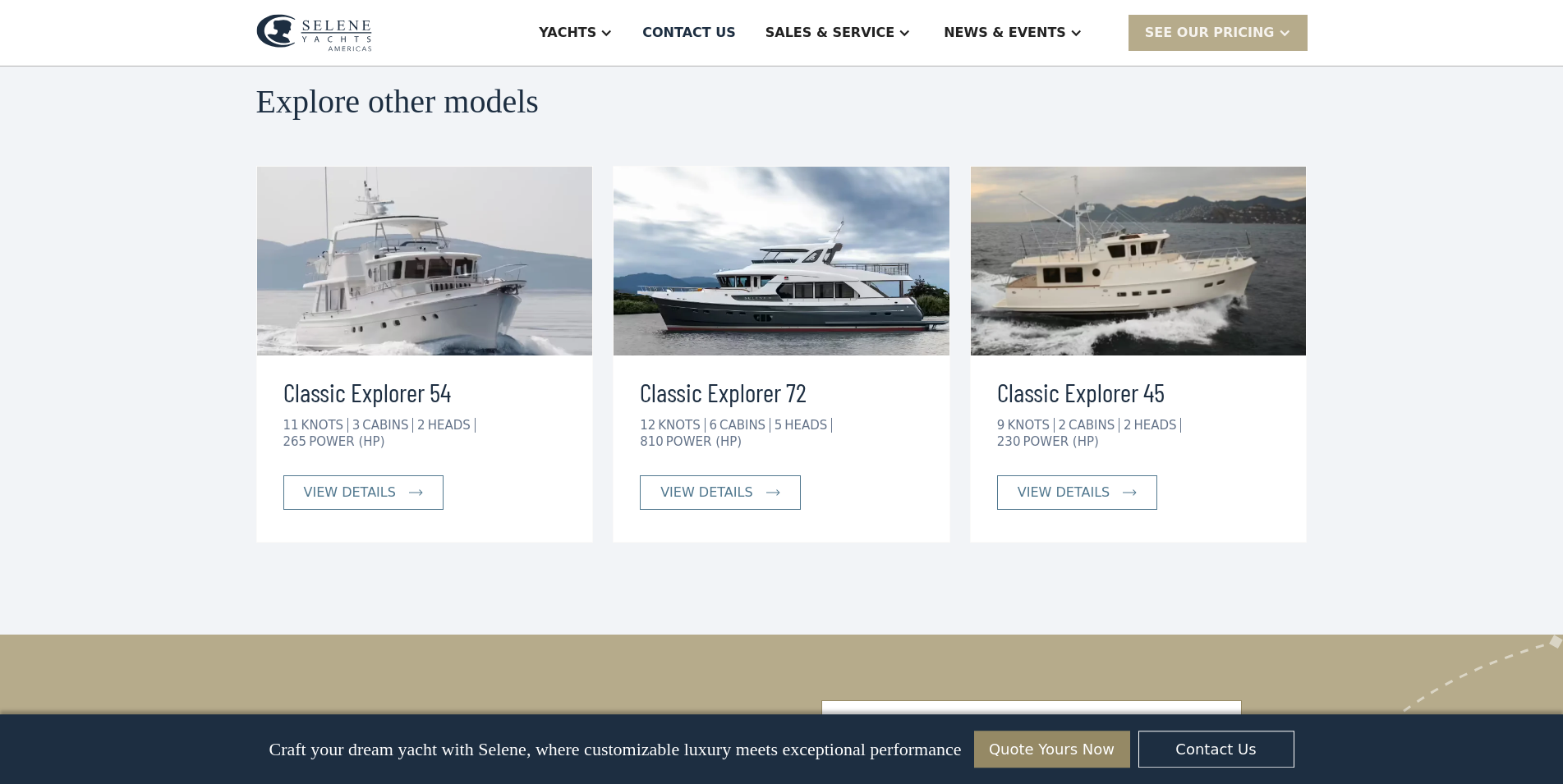
scroll to position [2846, 0]
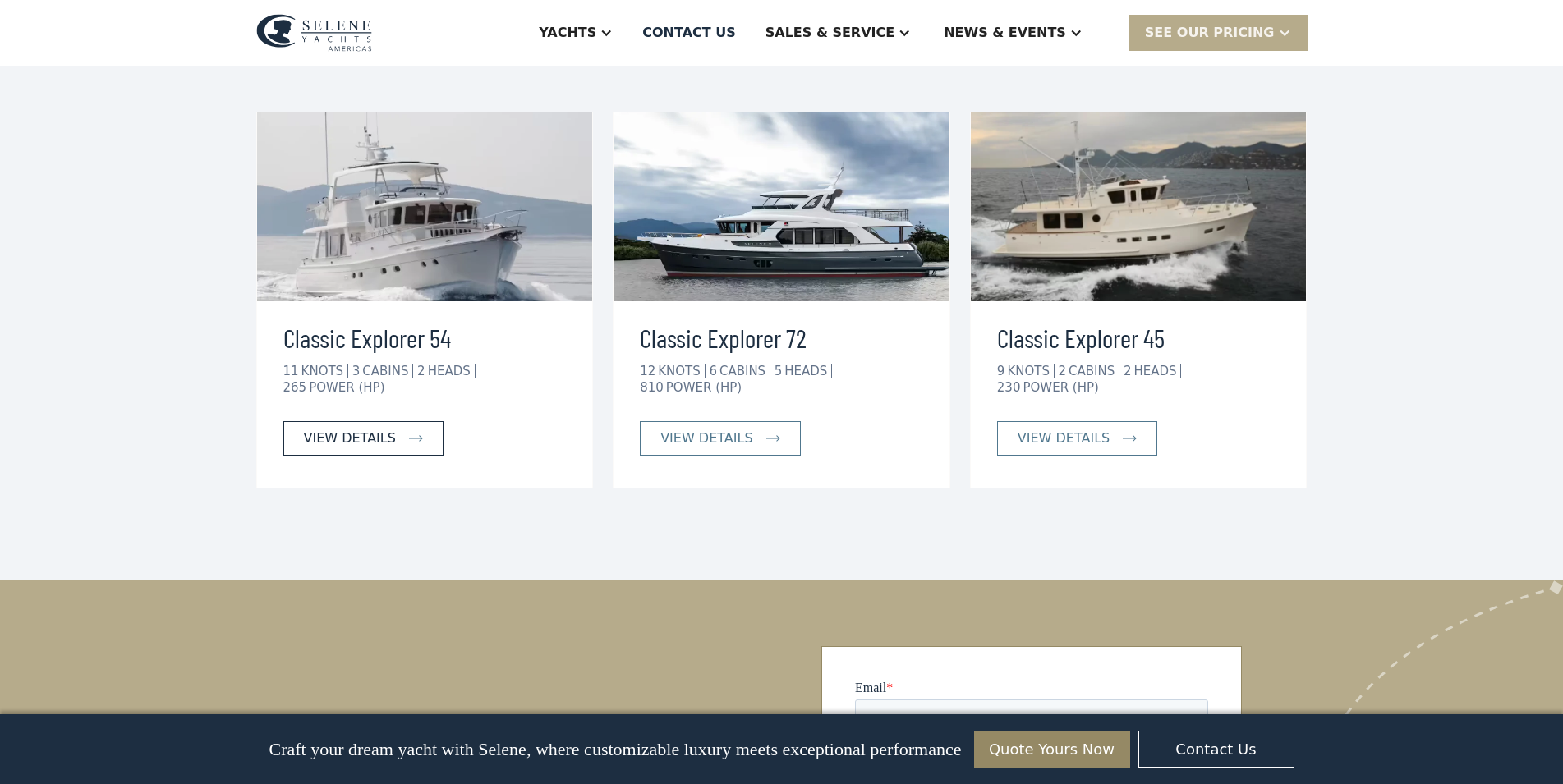
click at [352, 428] on div "view details" at bounding box center [350, 438] width 92 height 19
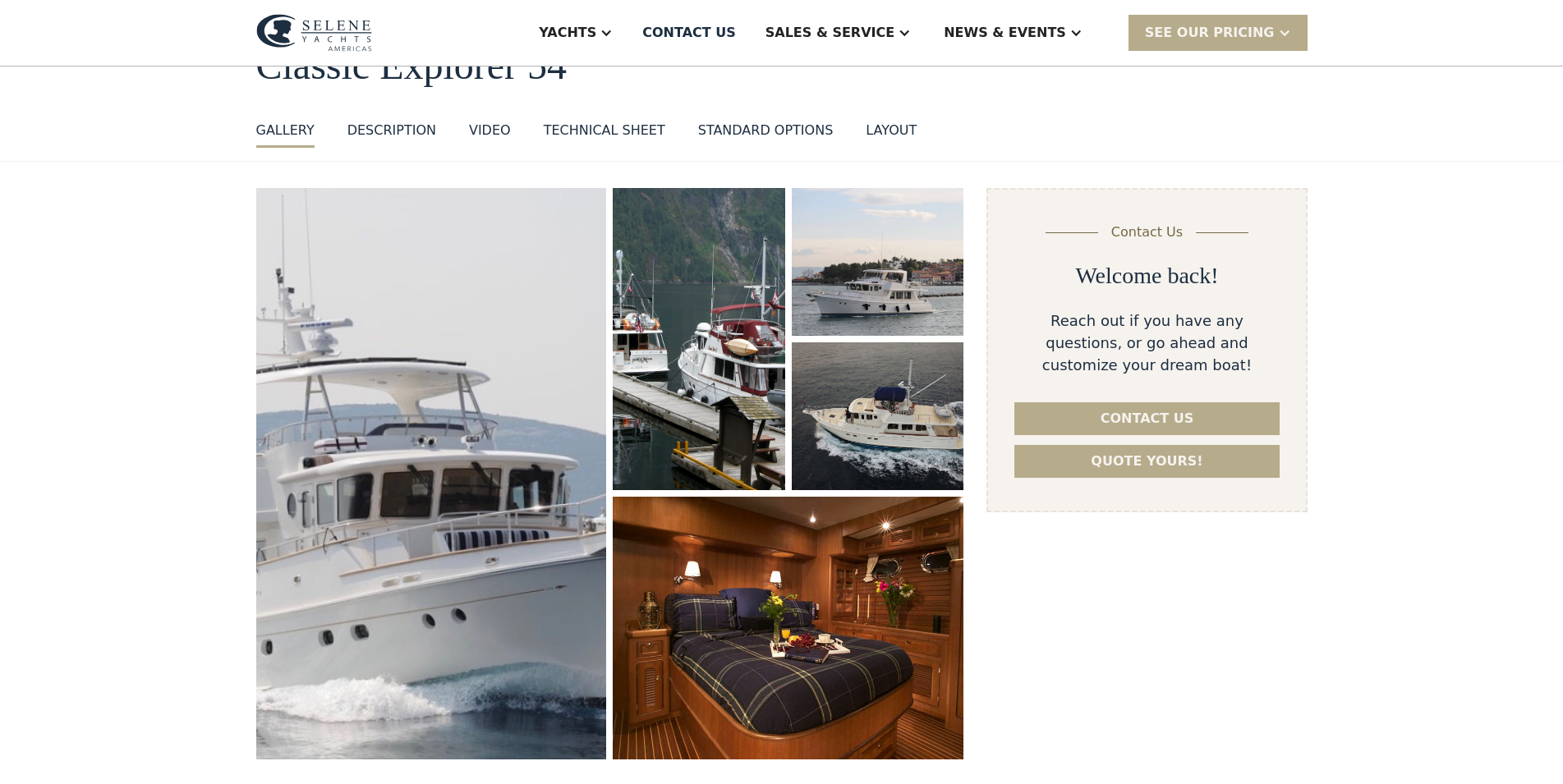
scroll to position [84, 0]
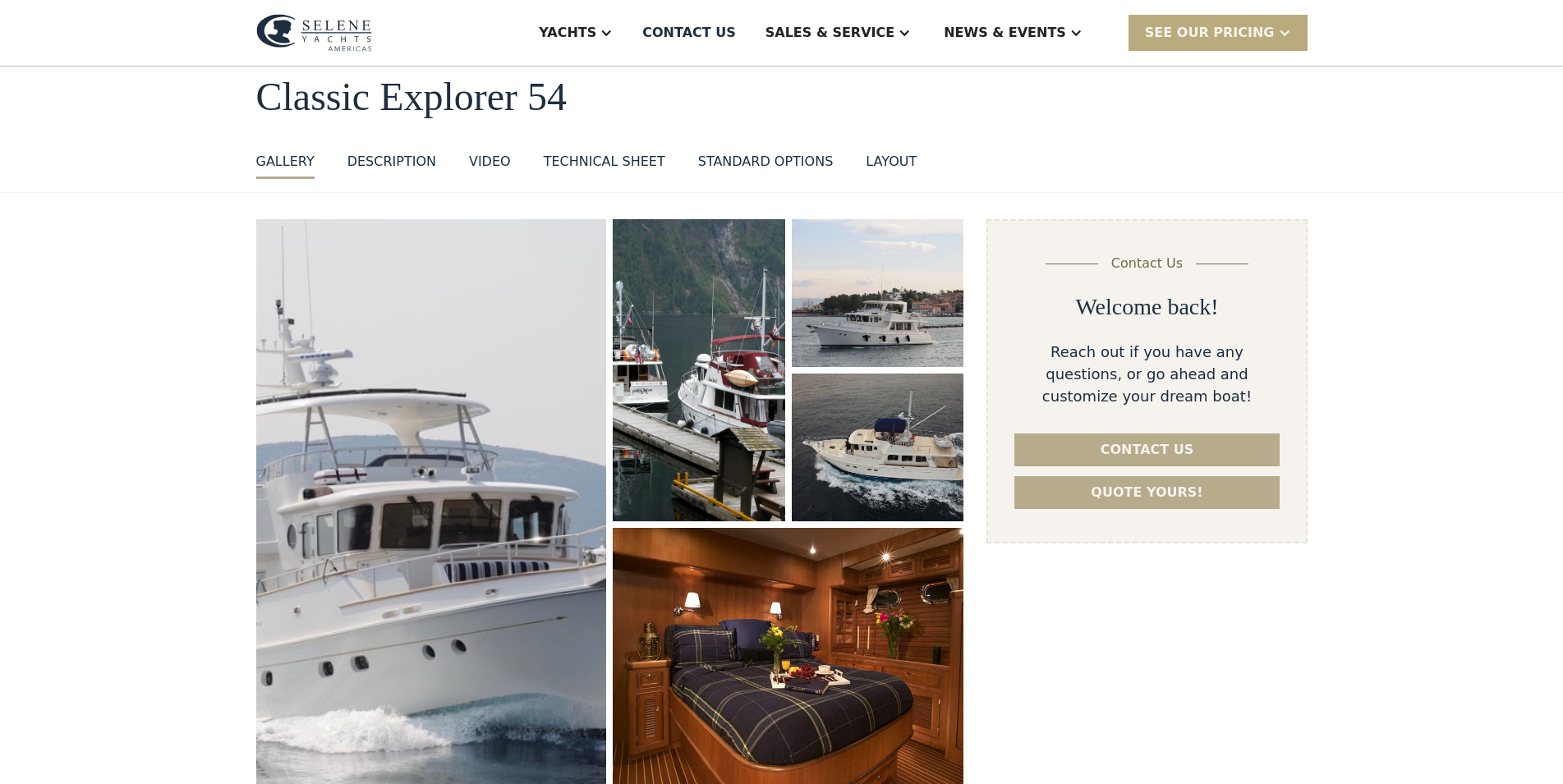
click at [1257, 32] on div "SEE Our Pricing" at bounding box center [1210, 32] width 130 height 19
click at [1257, 35] on div "SEE Our Pricing" at bounding box center [1210, 32] width 130 height 19
click at [1256, 106] on link "Already have a passcode" at bounding box center [1239, 104] width 221 height 36
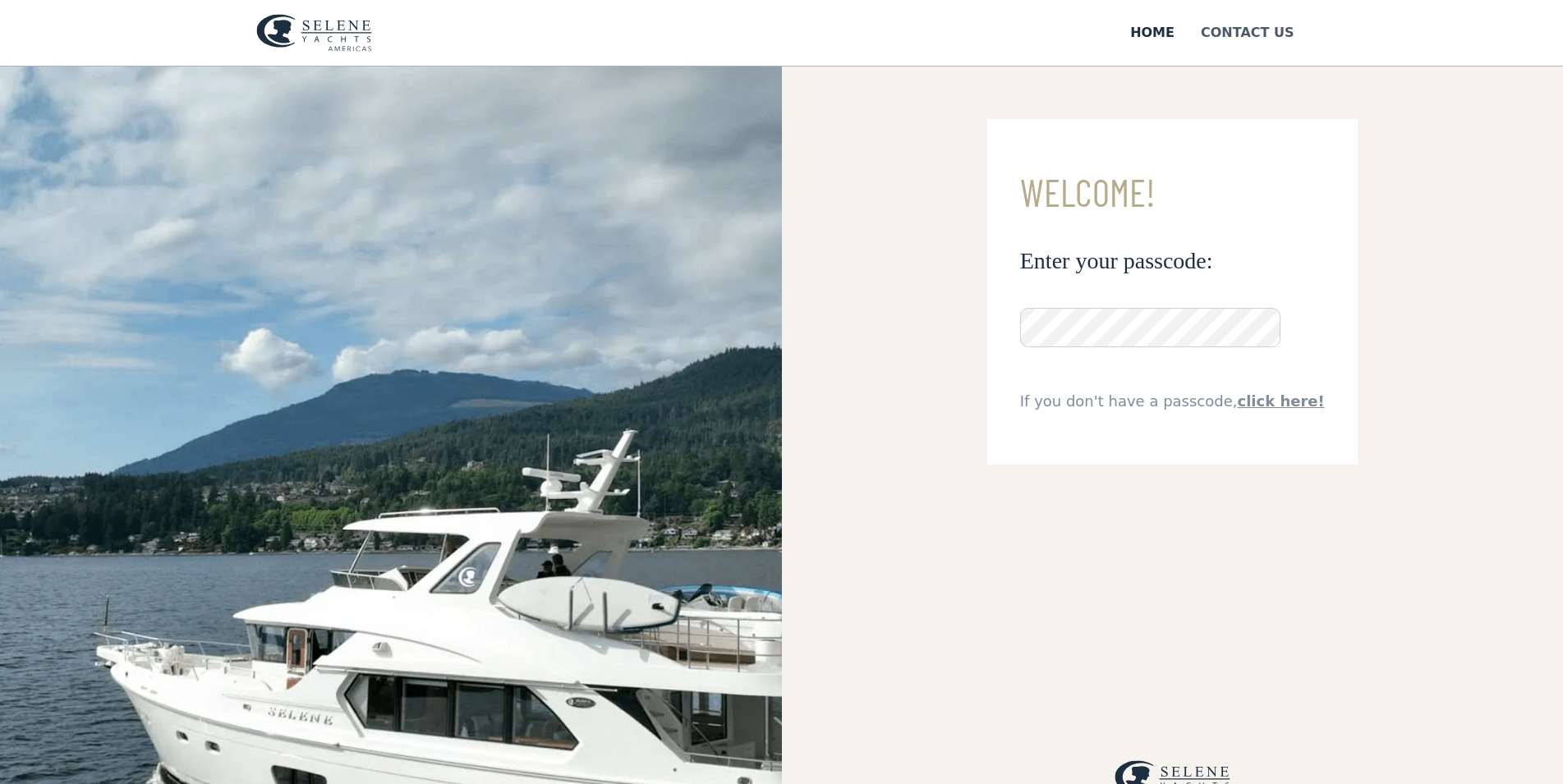
click at [1241, 37] on div "Contact US" at bounding box center [1248, 32] width 94 height 19
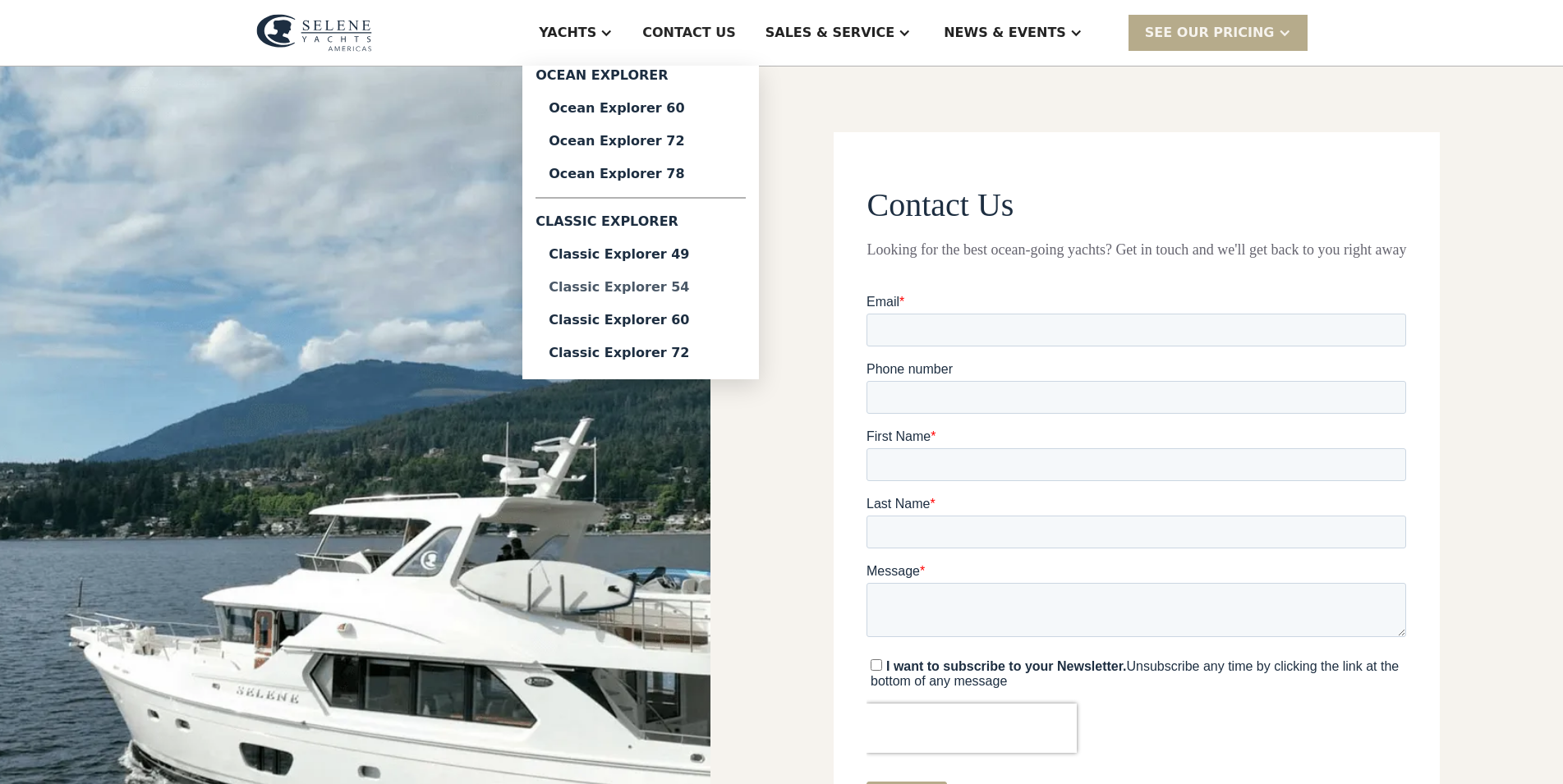
click at [696, 286] on div "Classic Explorer 54" at bounding box center [640, 287] width 184 height 13
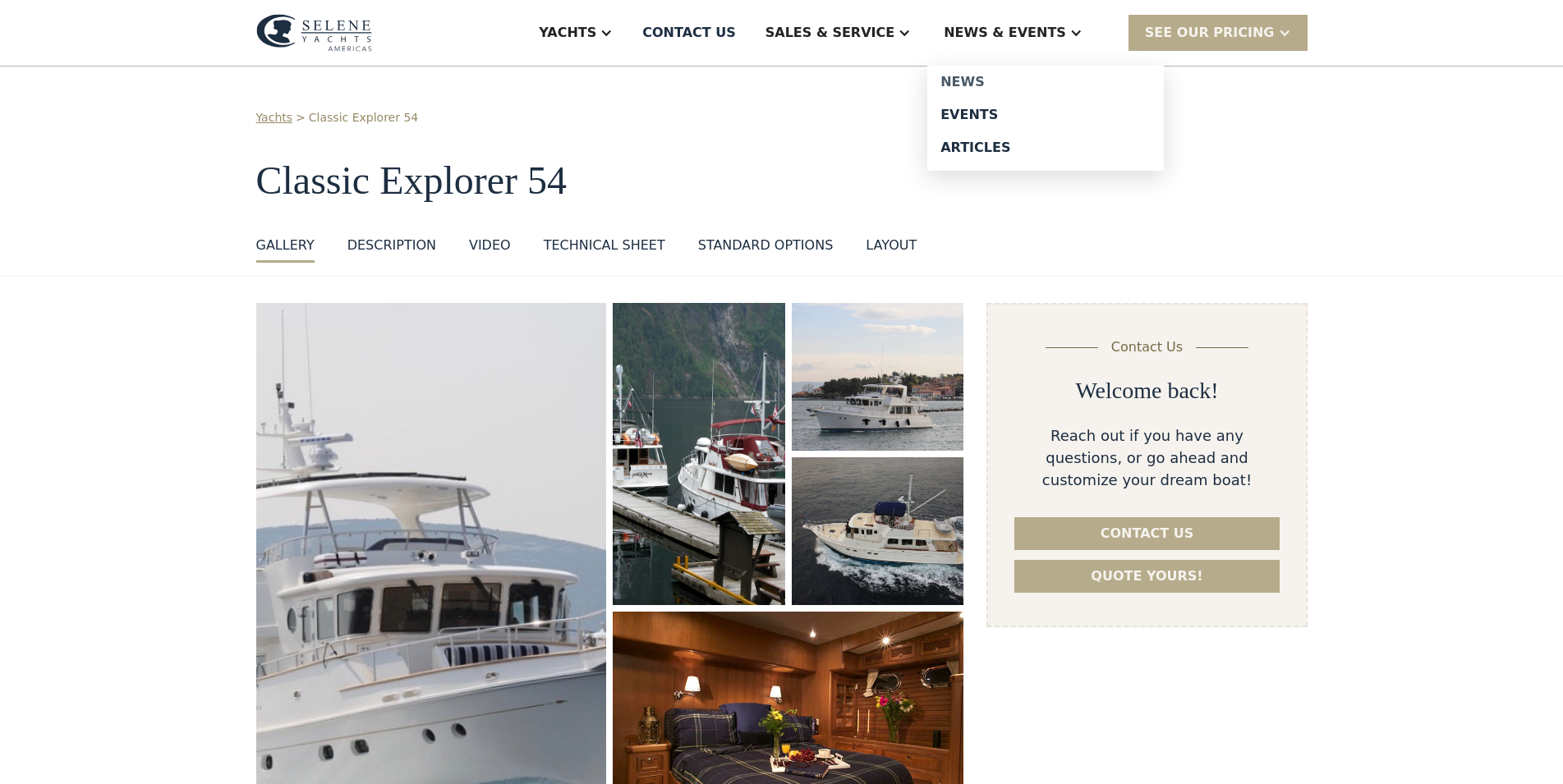
click at [1006, 80] on div "News" at bounding box center [1045, 81] width 210 height 13
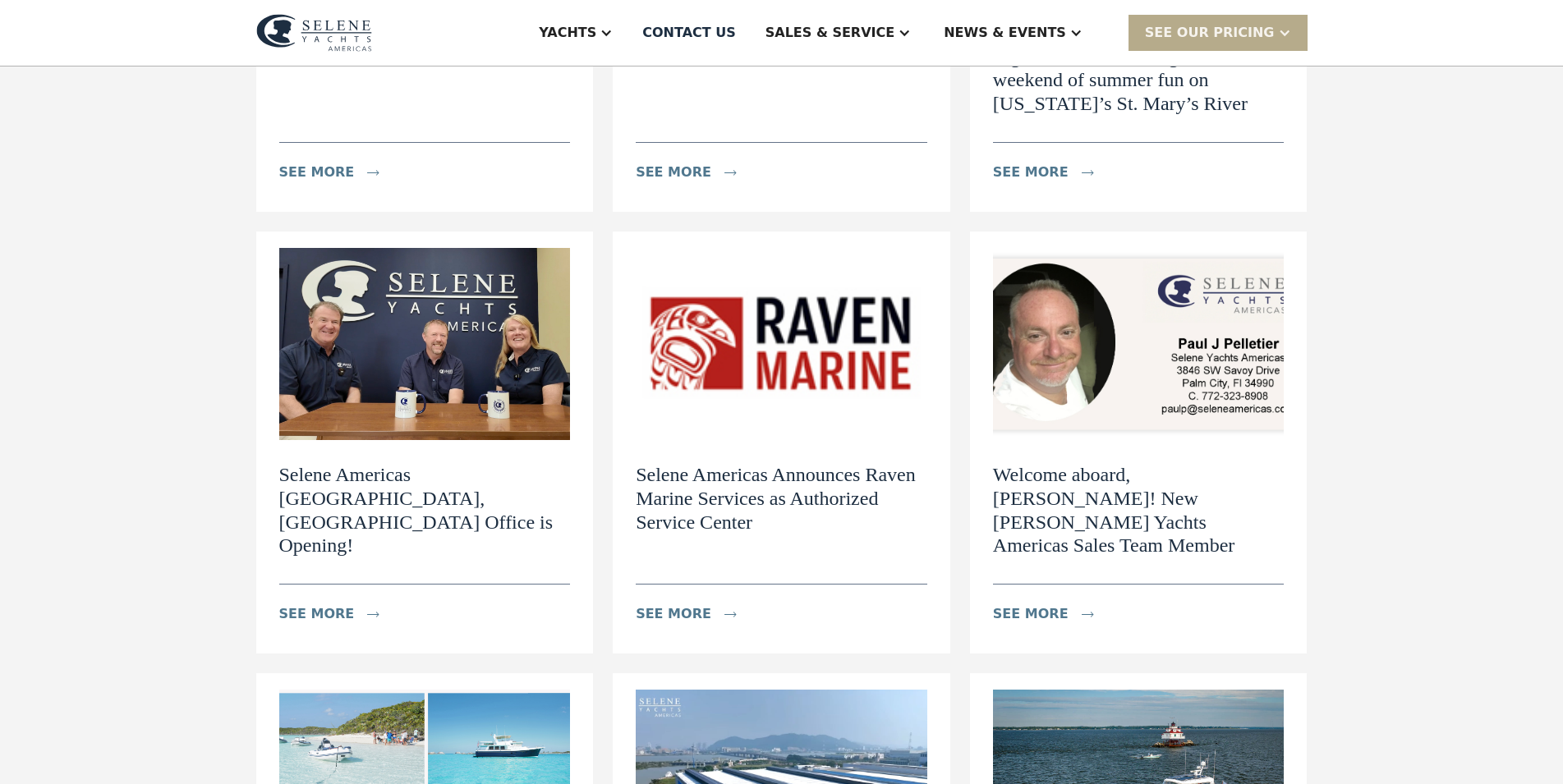
scroll to position [586, 0]
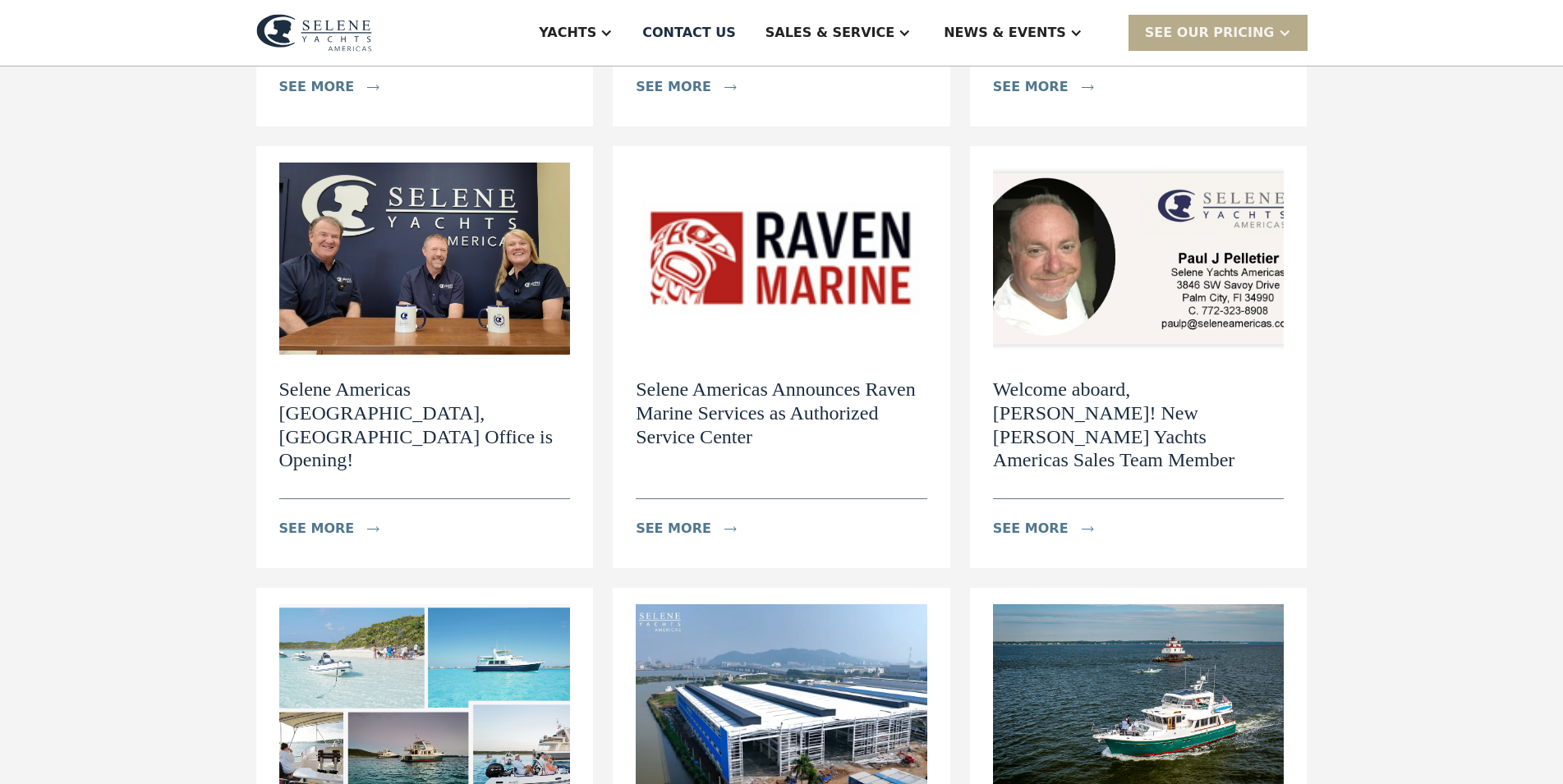
click at [835, 406] on h2 "Selene Americas Announces Raven Marine Services as Authorized Service Center" at bounding box center [782, 413] width 292 height 71
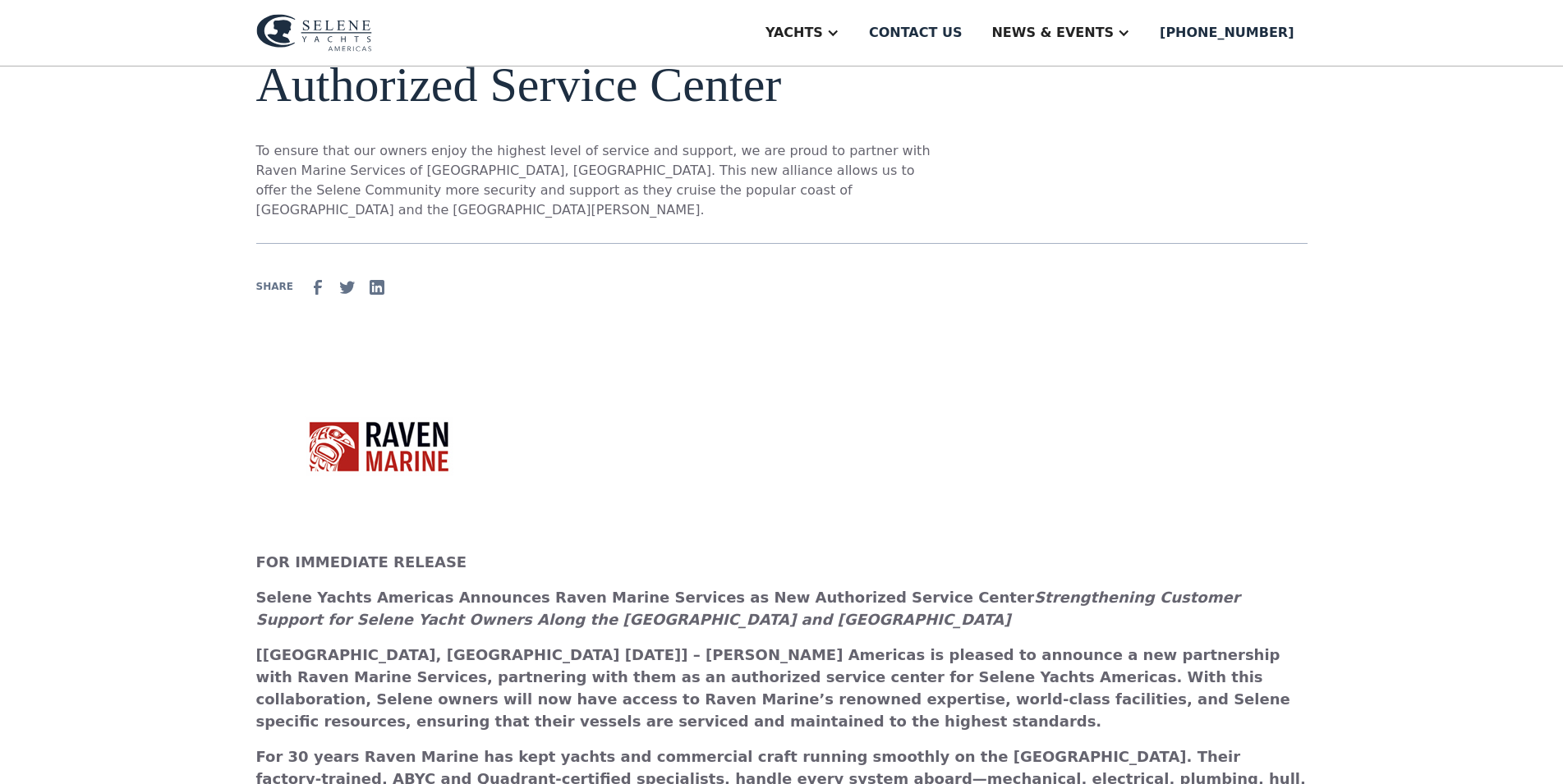
scroll to position [419, 0]
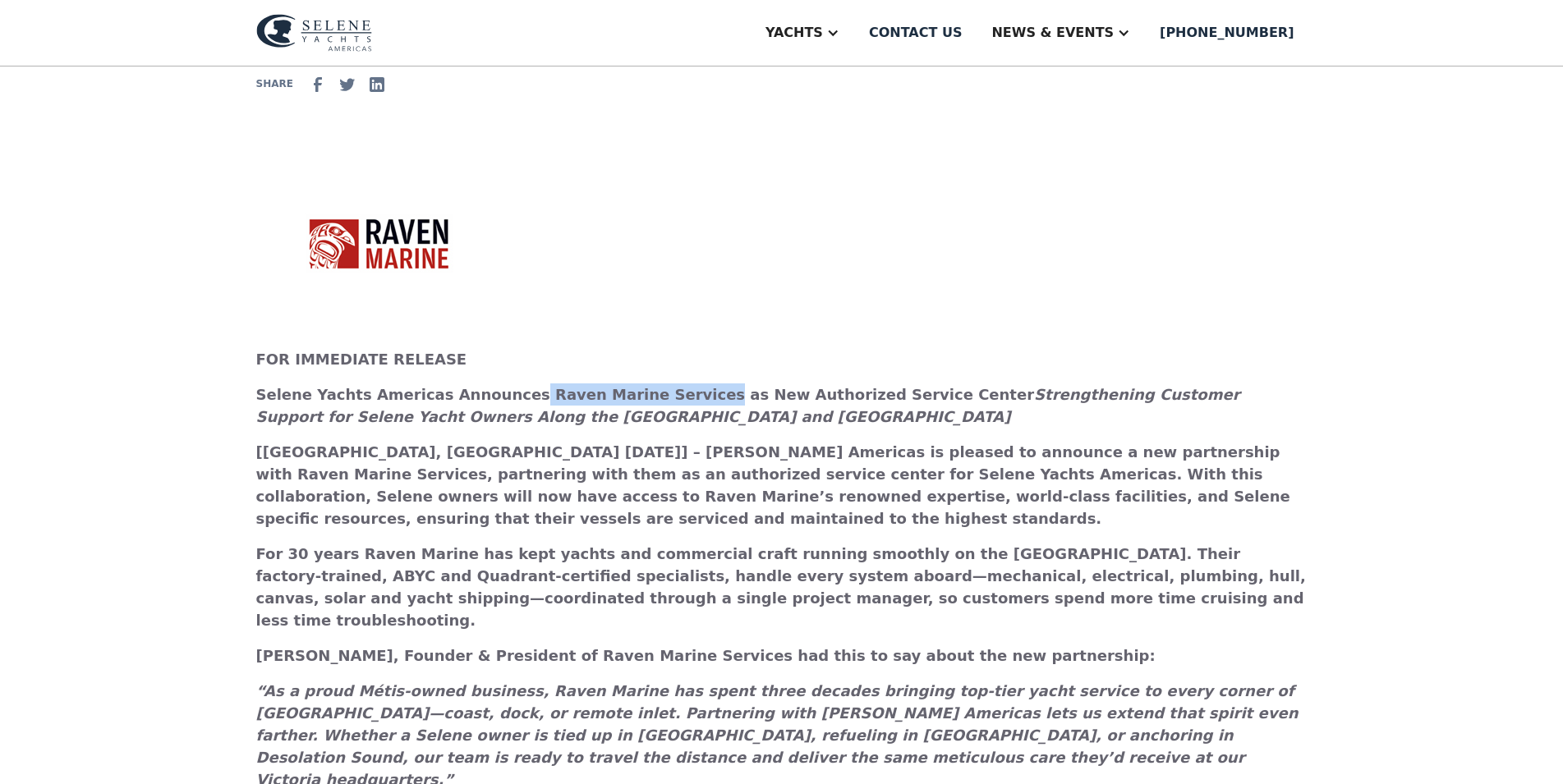
drag, startPoint x: 497, startPoint y: 374, endPoint x: 659, endPoint y: 378, distance: 162.0
click at [659, 386] on strong "Selene Yachts Americas Announces Raven Marine Services as New Authorized Servic…" at bounding box center [747, 406] width 984 height 39
